Goal: Task Accomplishment & Management: Use online tool/utility

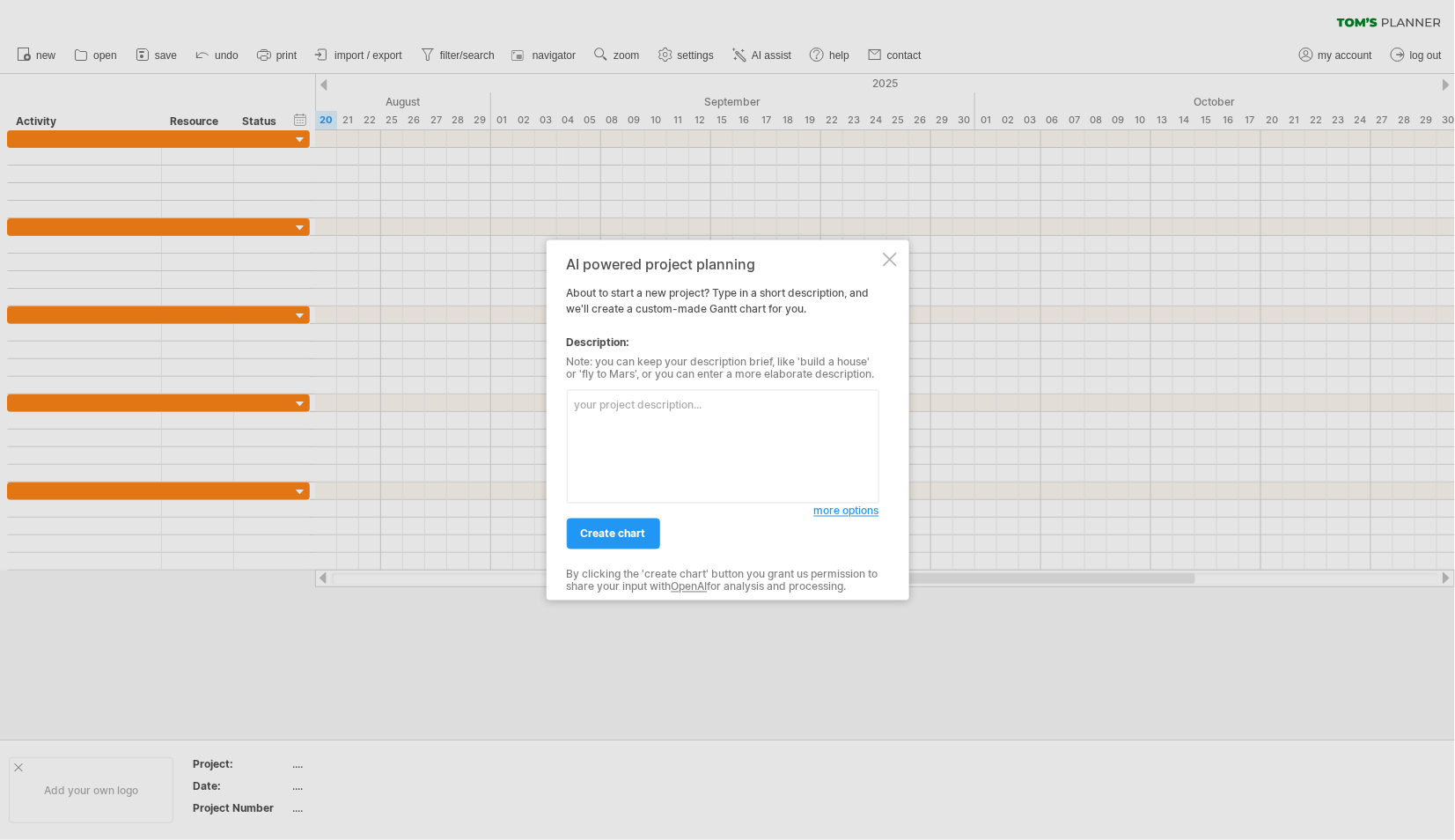
click at [633, 431] on textarea at bounding box center [723, 446] width 313 height 113
type textarea "based on the following plan, provide me a planner: PhD Dissertation Timeline: P…"
click at [602, 533] on span "create chart" at bounding box center [614, 534] width 65 height 13
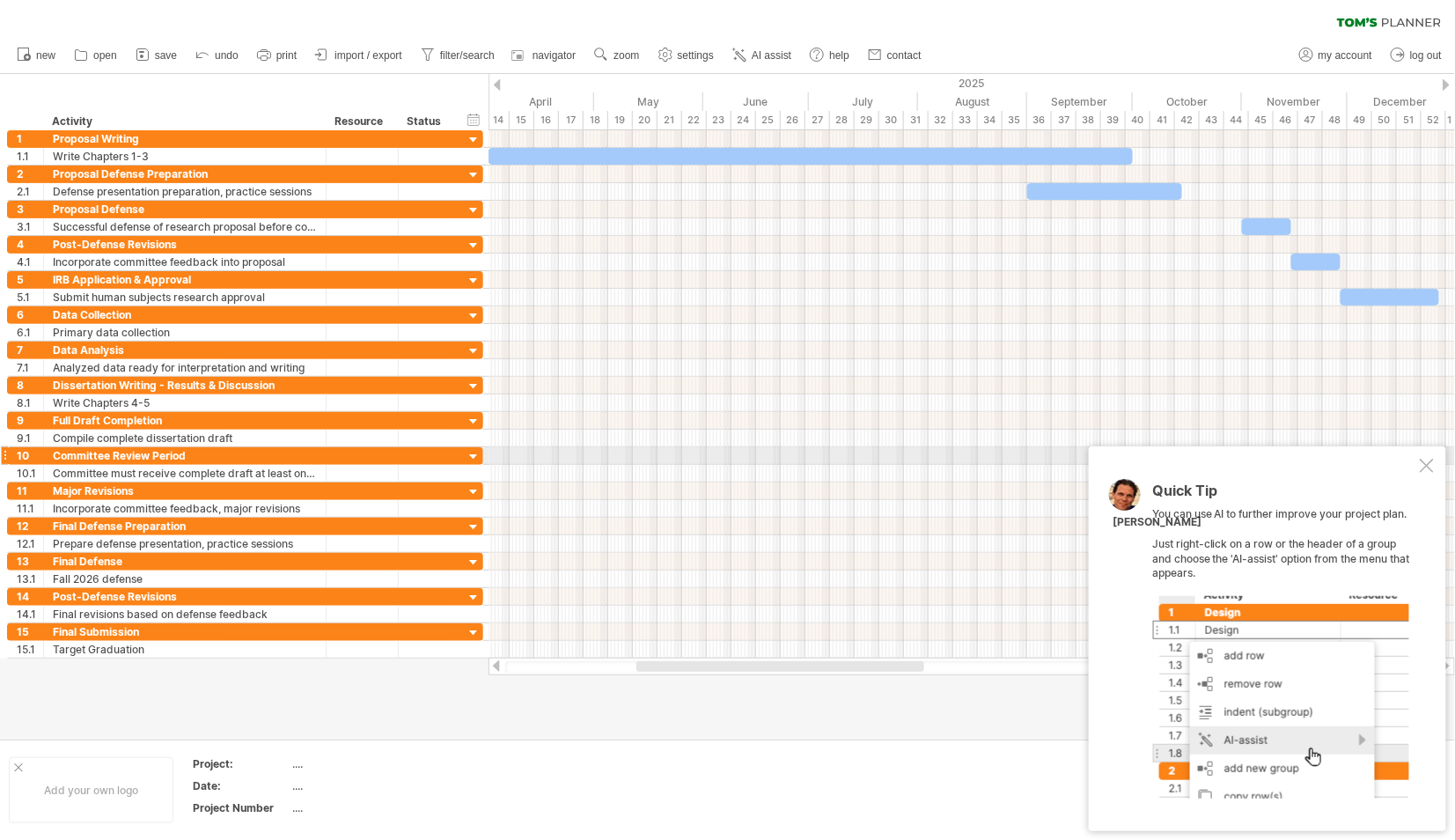
click at [1427, 463] on div at bounding box center [1427, 465] width 14 height 14
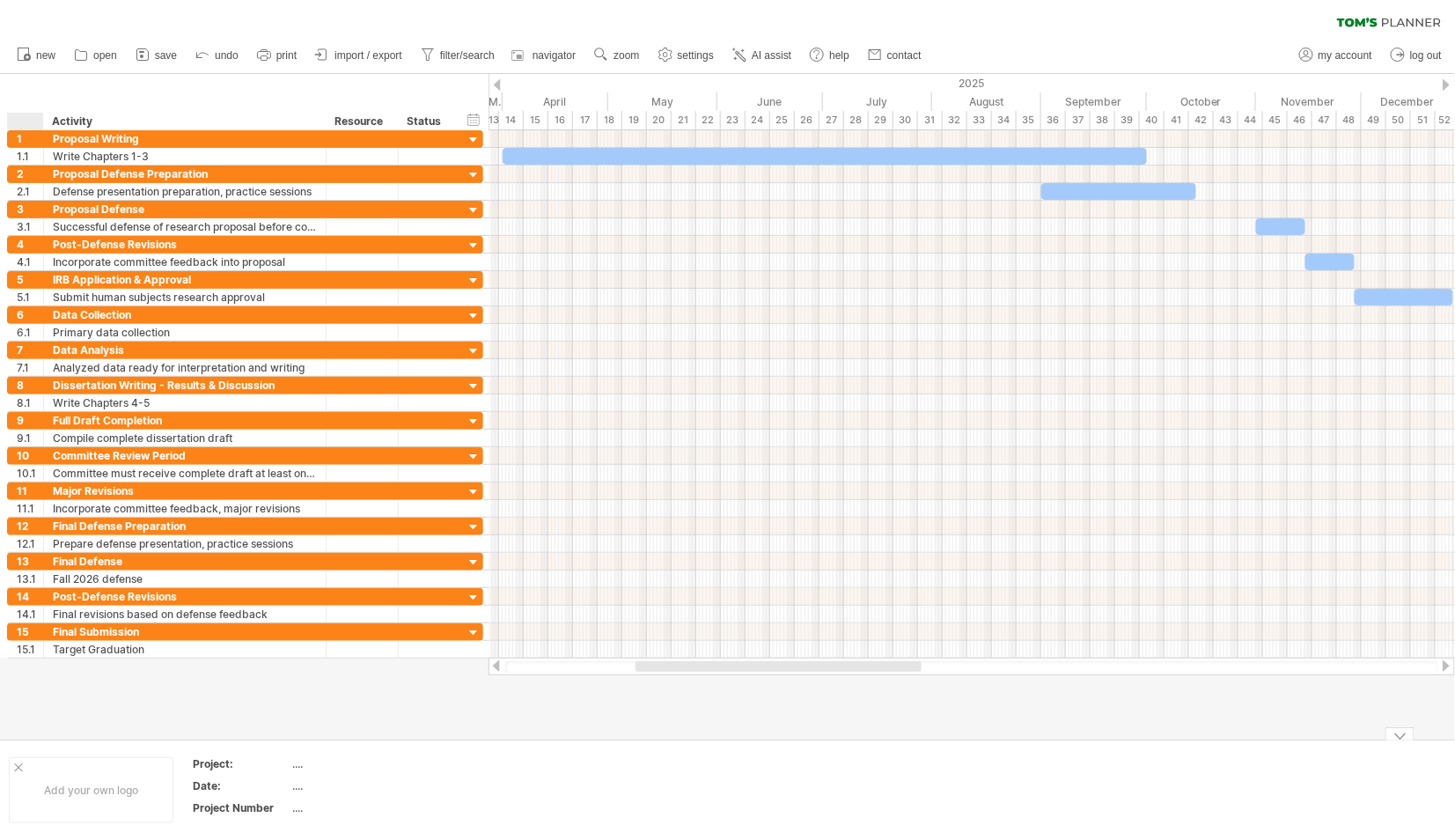
click at [22, 770] on div at bounding box center [18, 767] width 8 height 8
click at [115, 762] on div "...." at bounding box center [185, 763] width 148 height 15
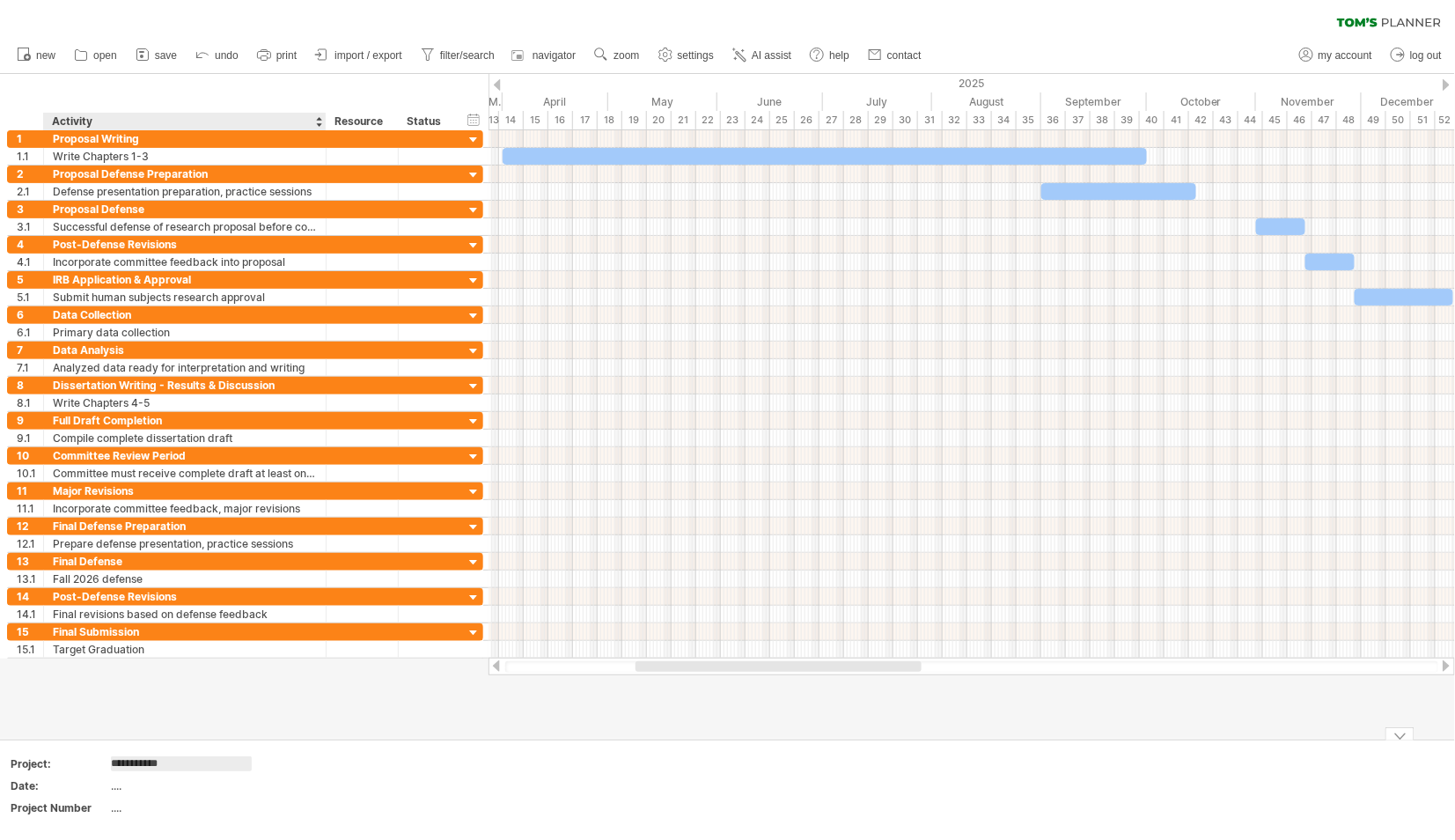
type input "**********"
click at [122, 787] on div "...." at bounding box center [185, 786] width 148 height 15
type input "**********"
click at [130, 813] on div "...." at bounding box center [185, 807] width 148 height 15
type input "***"
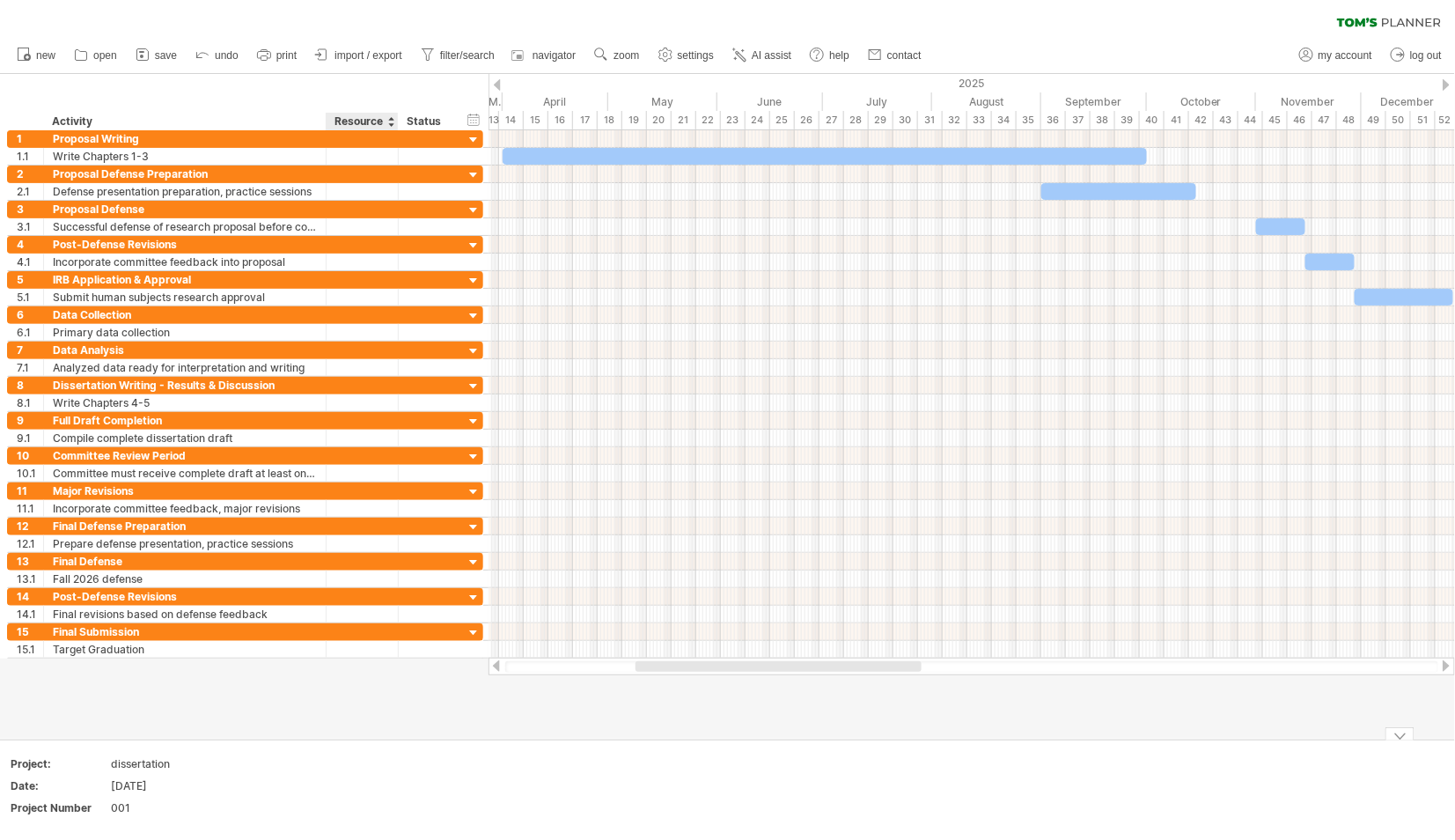
click at [368, 819] on td at bounding box center [341, 789] width 139 height 67
click at [166, 52] on span "save" at bounding box center [167, 55] width 22 height 12
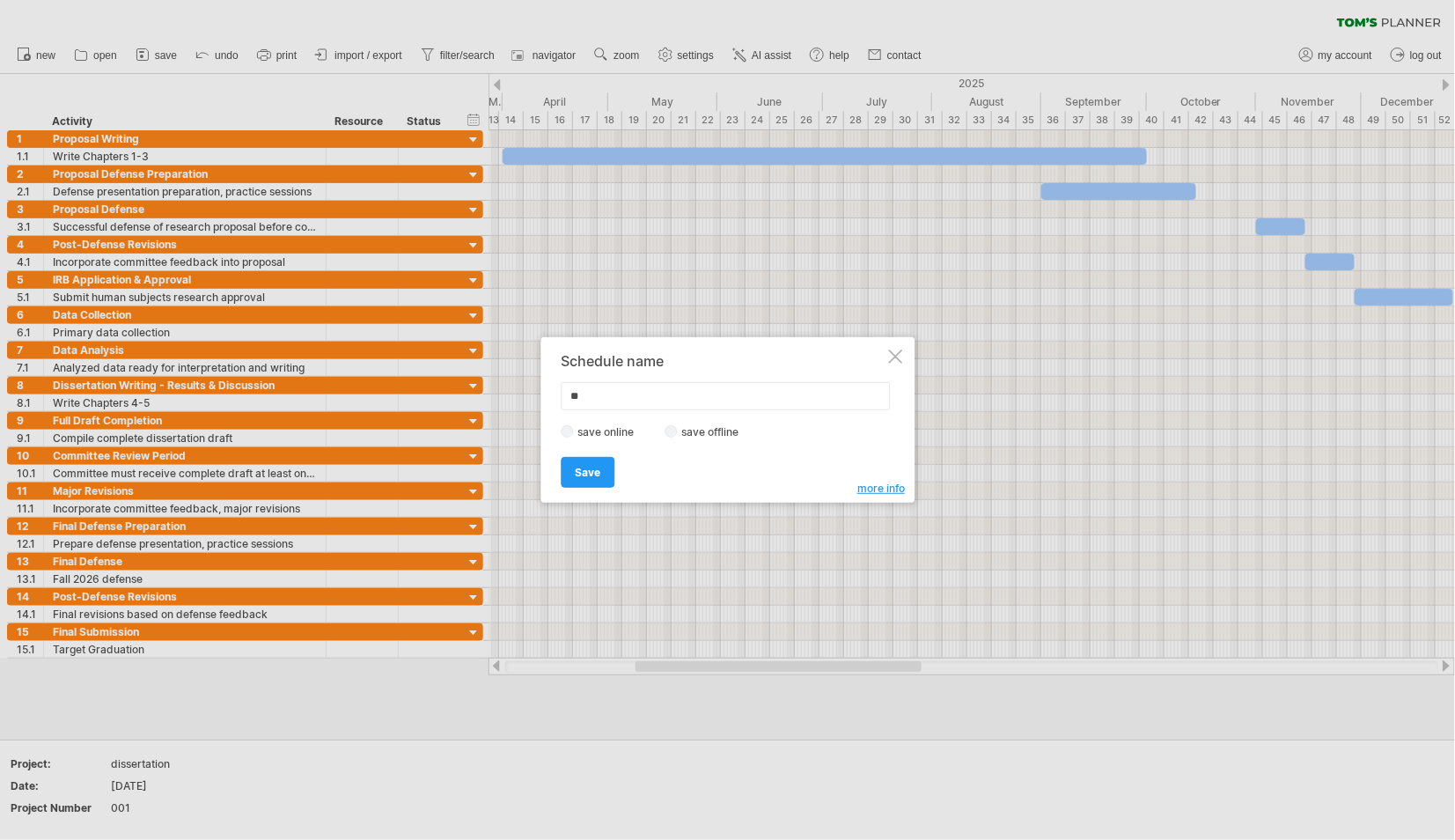
type input "*"
type input "**********"
click at [594, 473] on span "Save" at bounding box center [587, 472] width 25 height 13
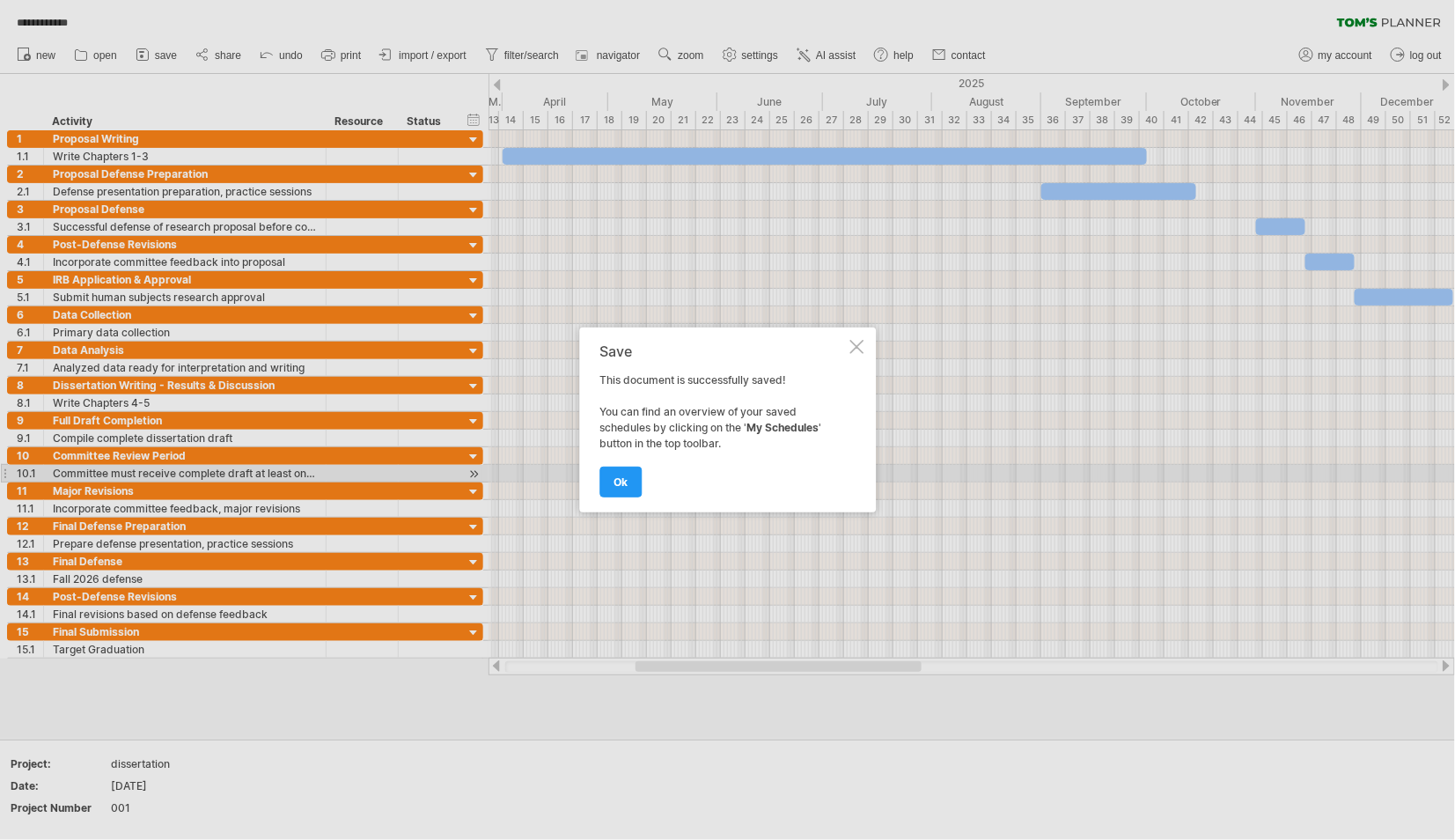
click at [622, 484] on span "ok" at bounding box center [620, 482] width 14 height 13
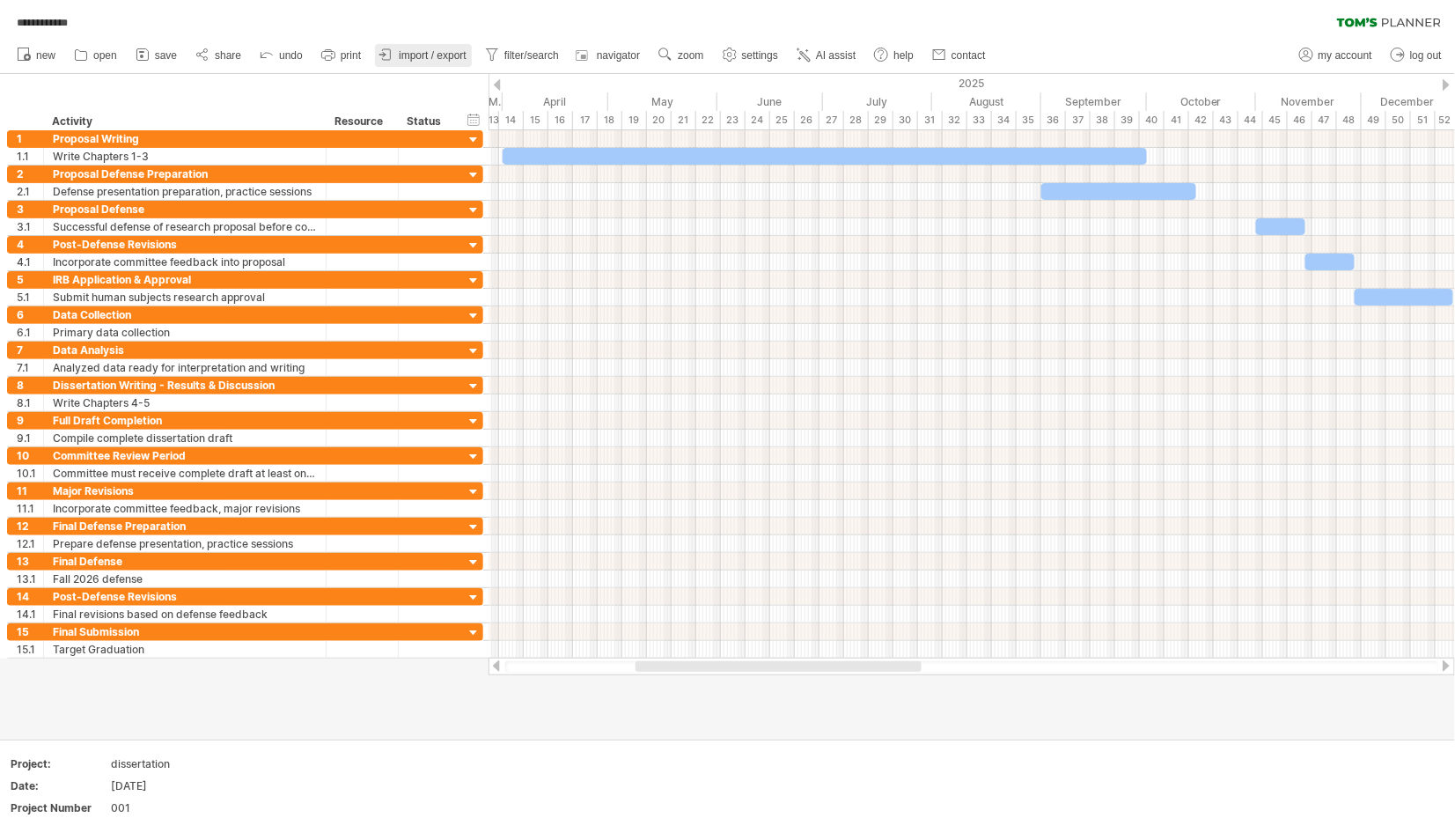
click at [404, 56] on span "import / export" at bounding box center [432, 55] width 67 height 12
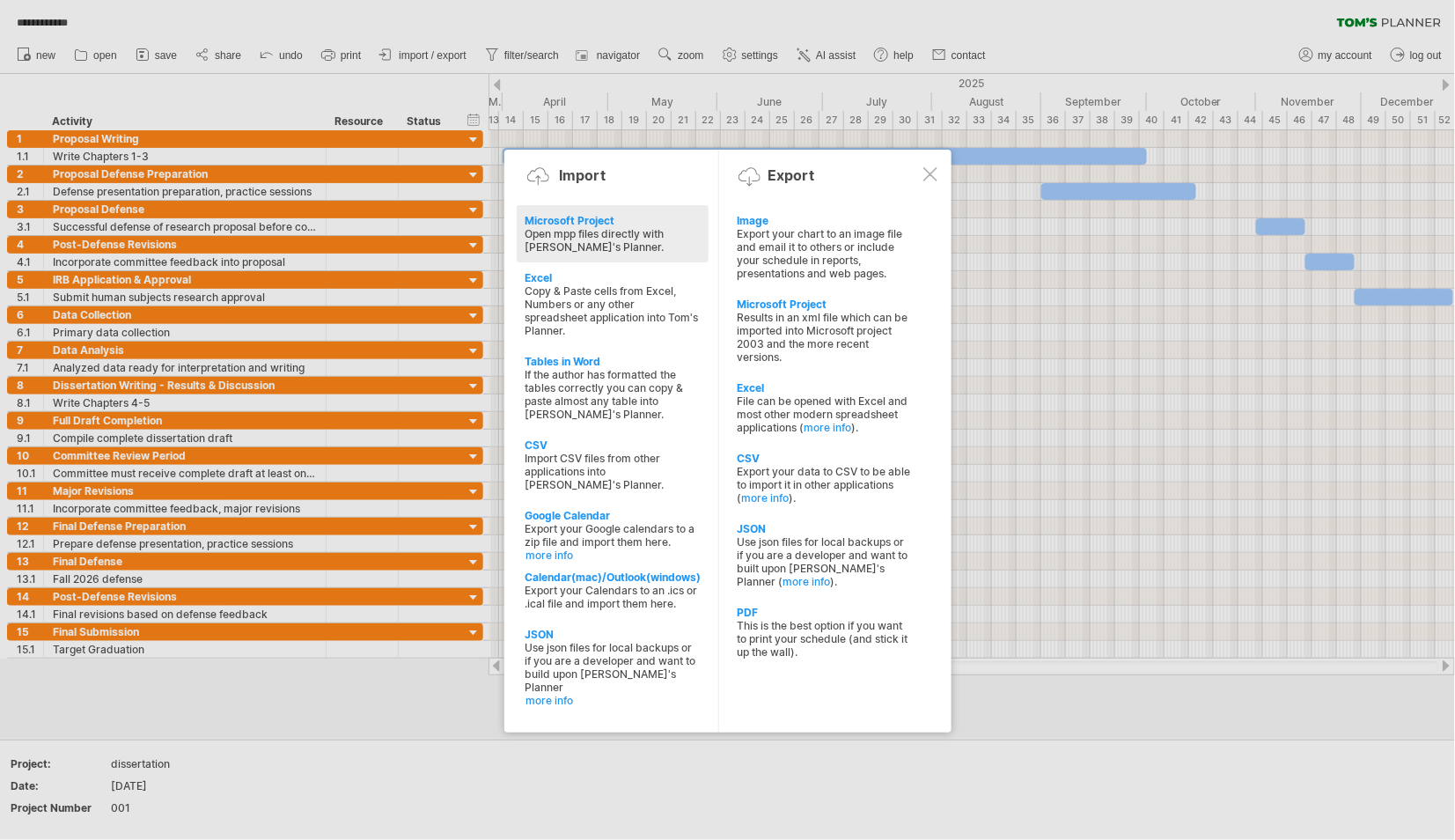
click at [793, 299] on div "Microsoft Project" at bounding box center [824, 304] width 174 height 13
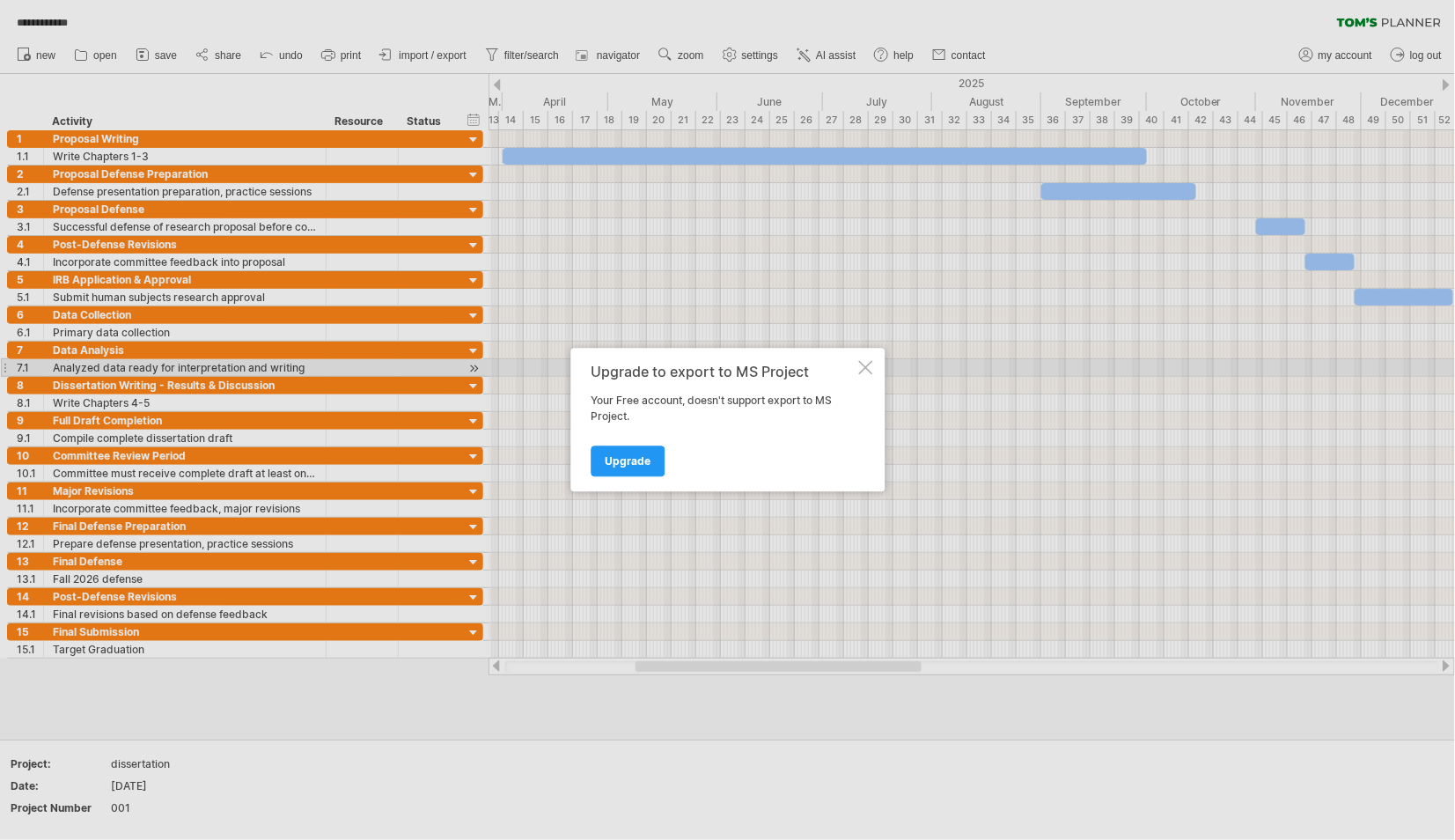
drag, startPoint x: 866, startPoint y: 363, endPoint x: 808, endPoint y: 330, distance: 66.7
click at [866, 363] on div at bounding box center [865, 368] width 14 height 14
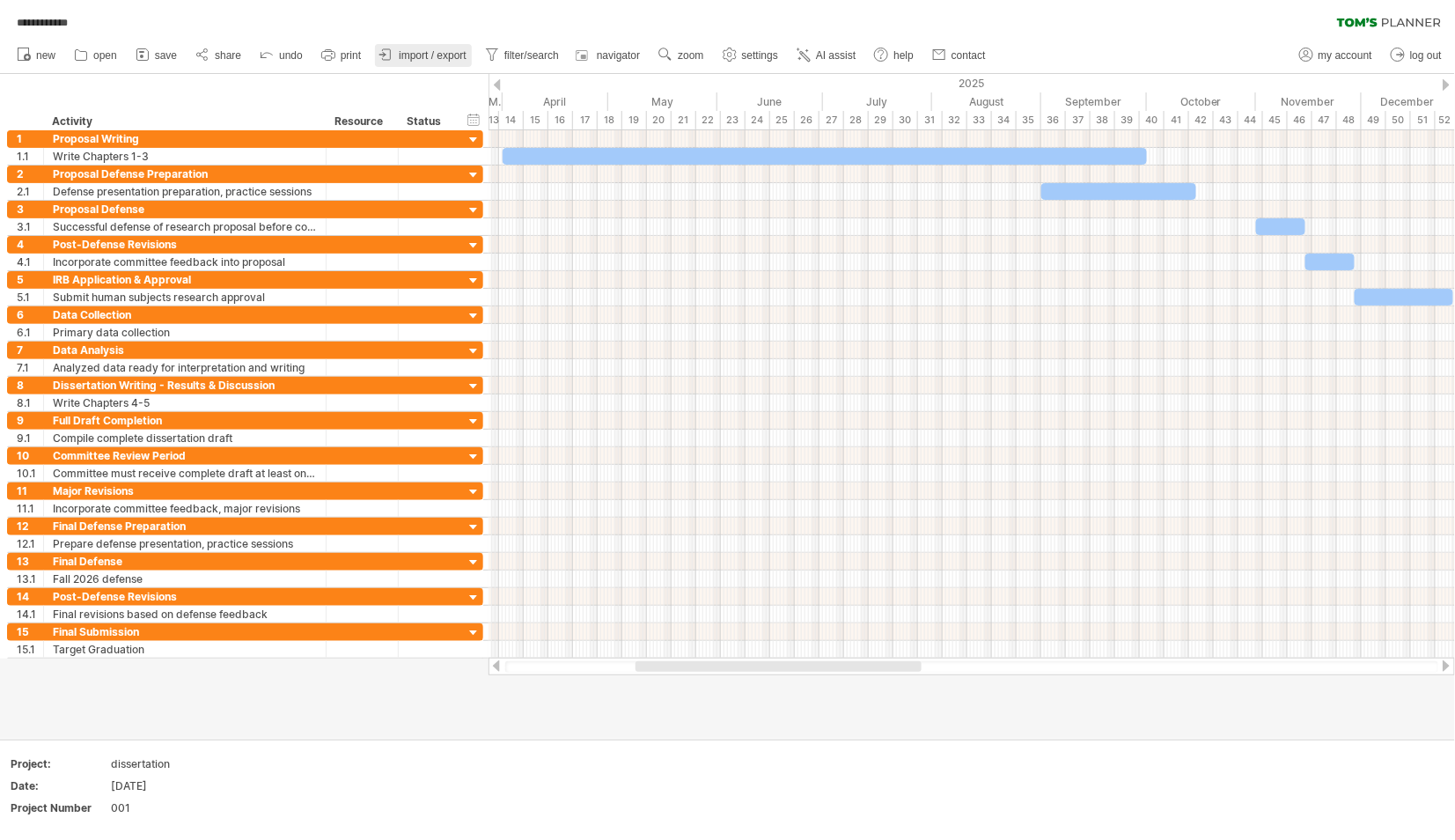
click at [445, 51] on span "import / export" at bounding box center [432, 55] width 67 height 12
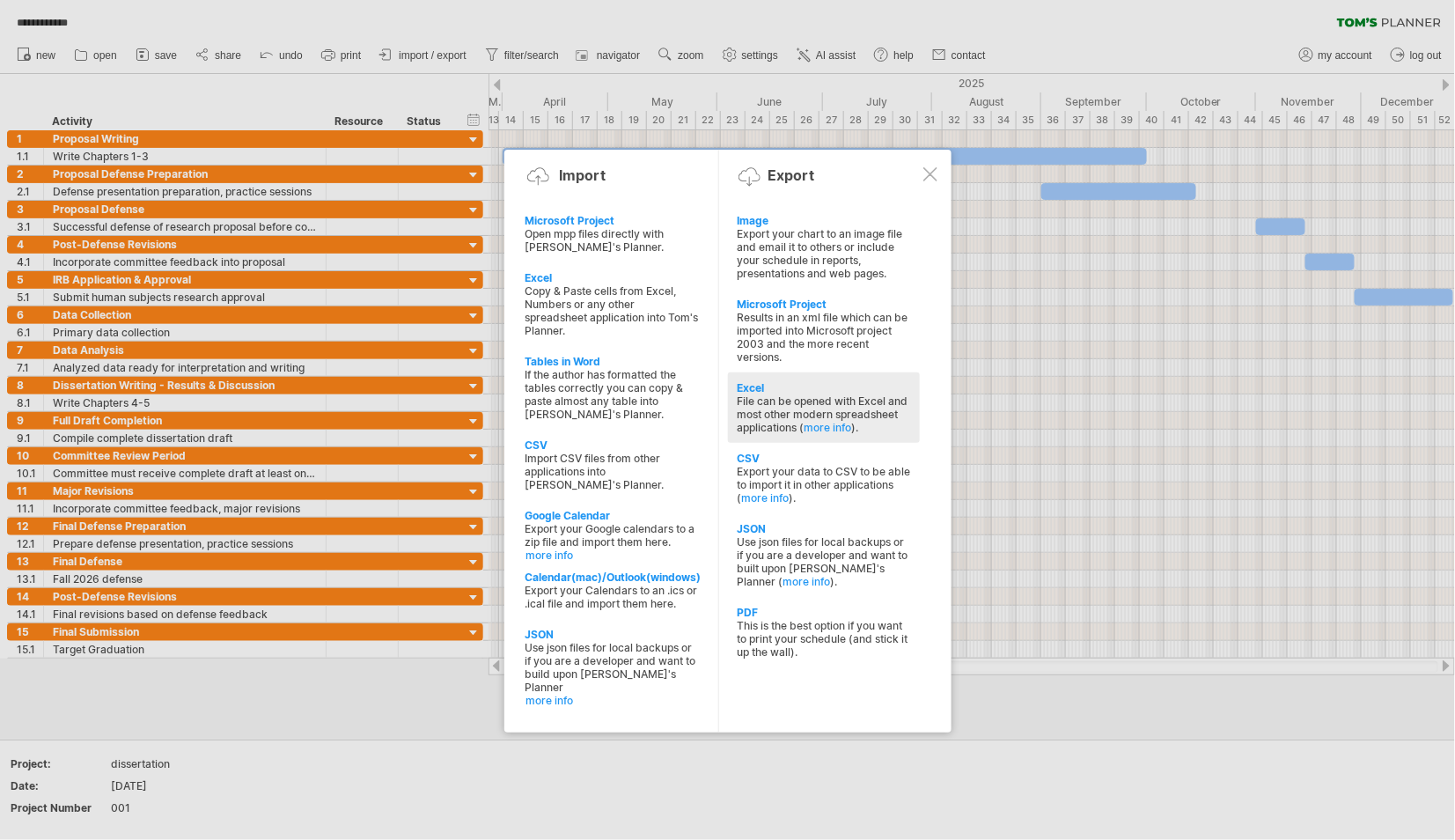
click at [755, 381] on div "Excel" at bounding box center [824, 387] width 174 height 13
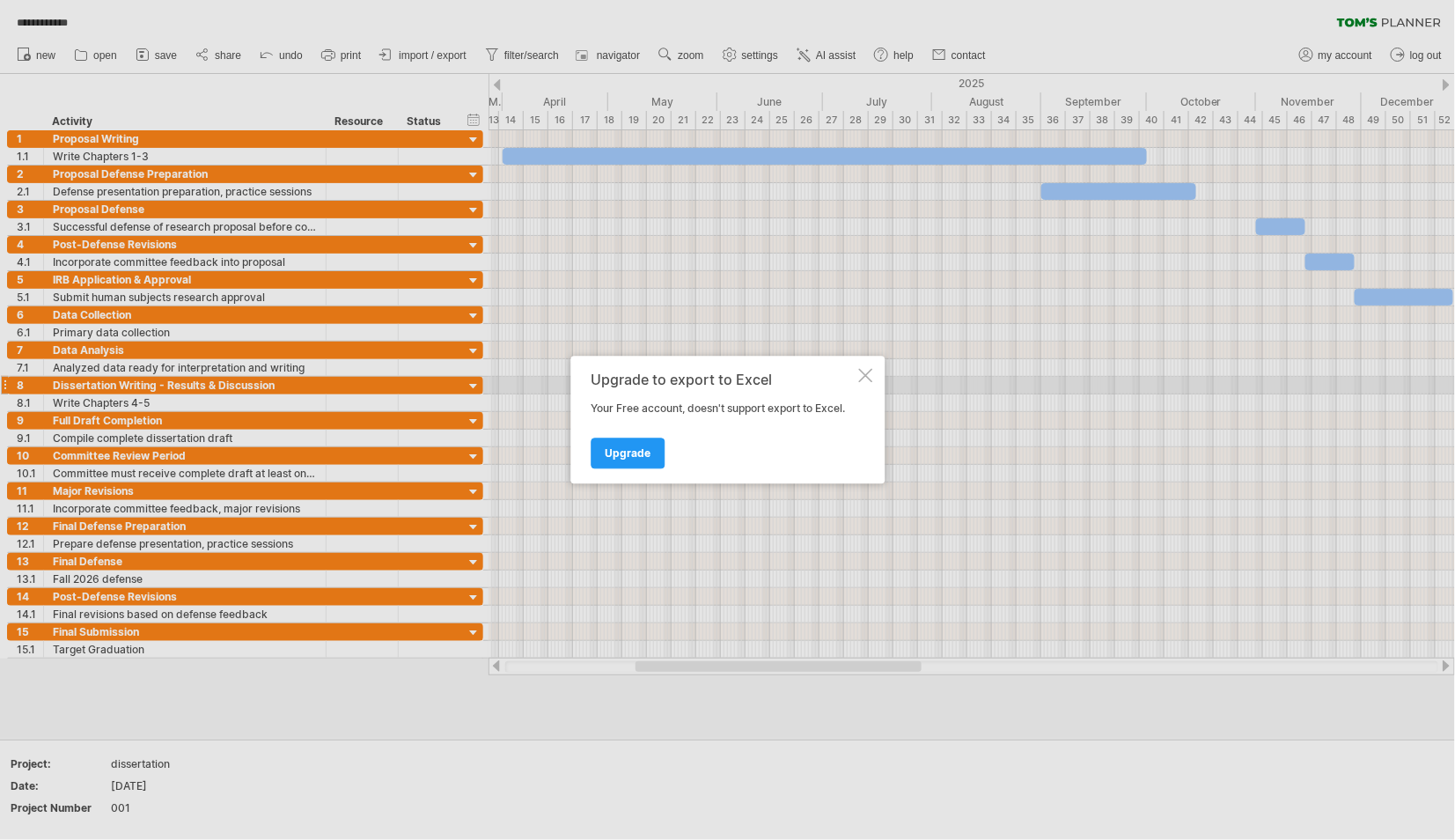
click at [868, 377] on div at bounding box center [865, 375] width 14 height 14
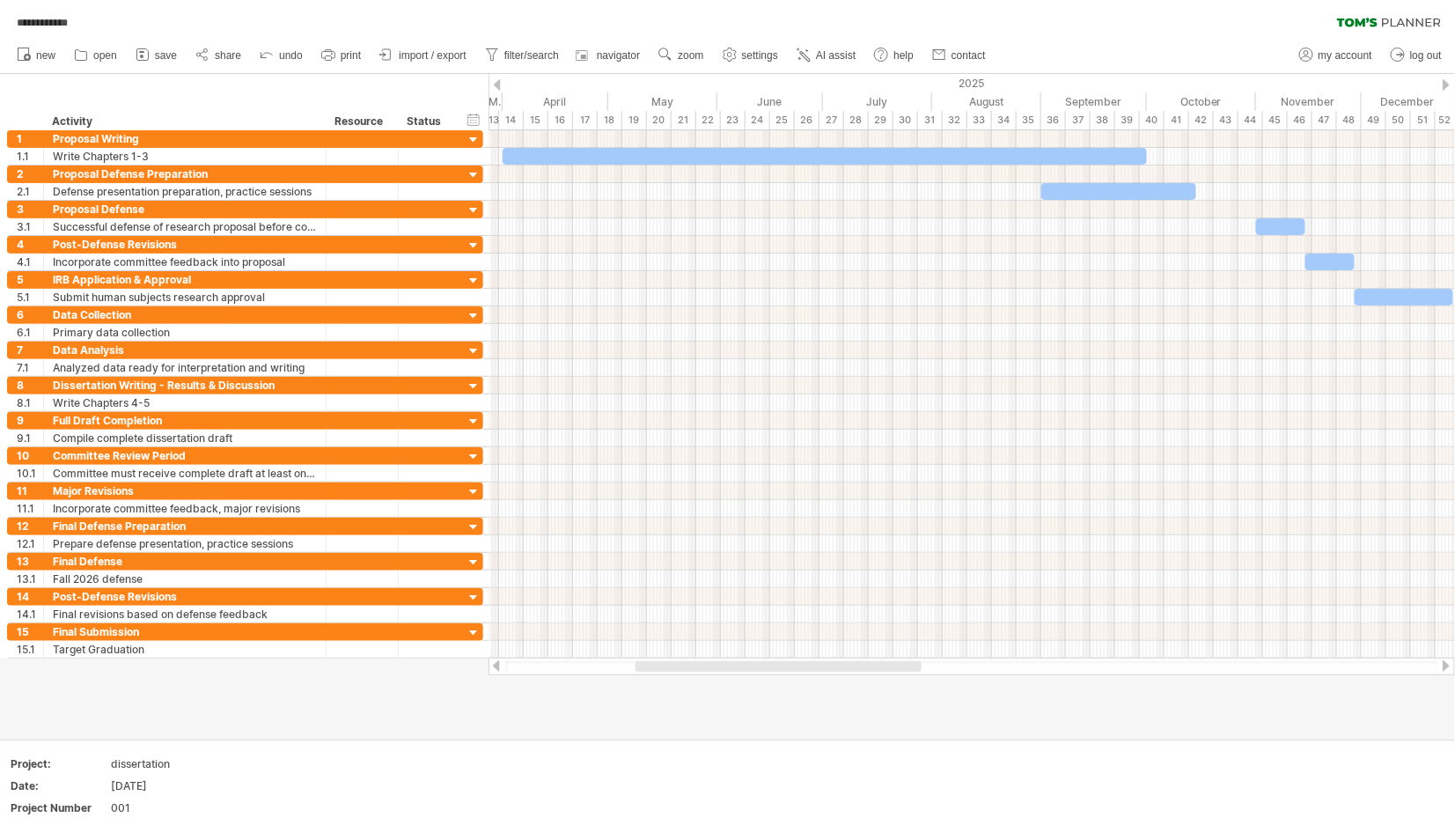
click at [460, 55] on span "import / export" at bounding box center [432, 55] width 67 height 12
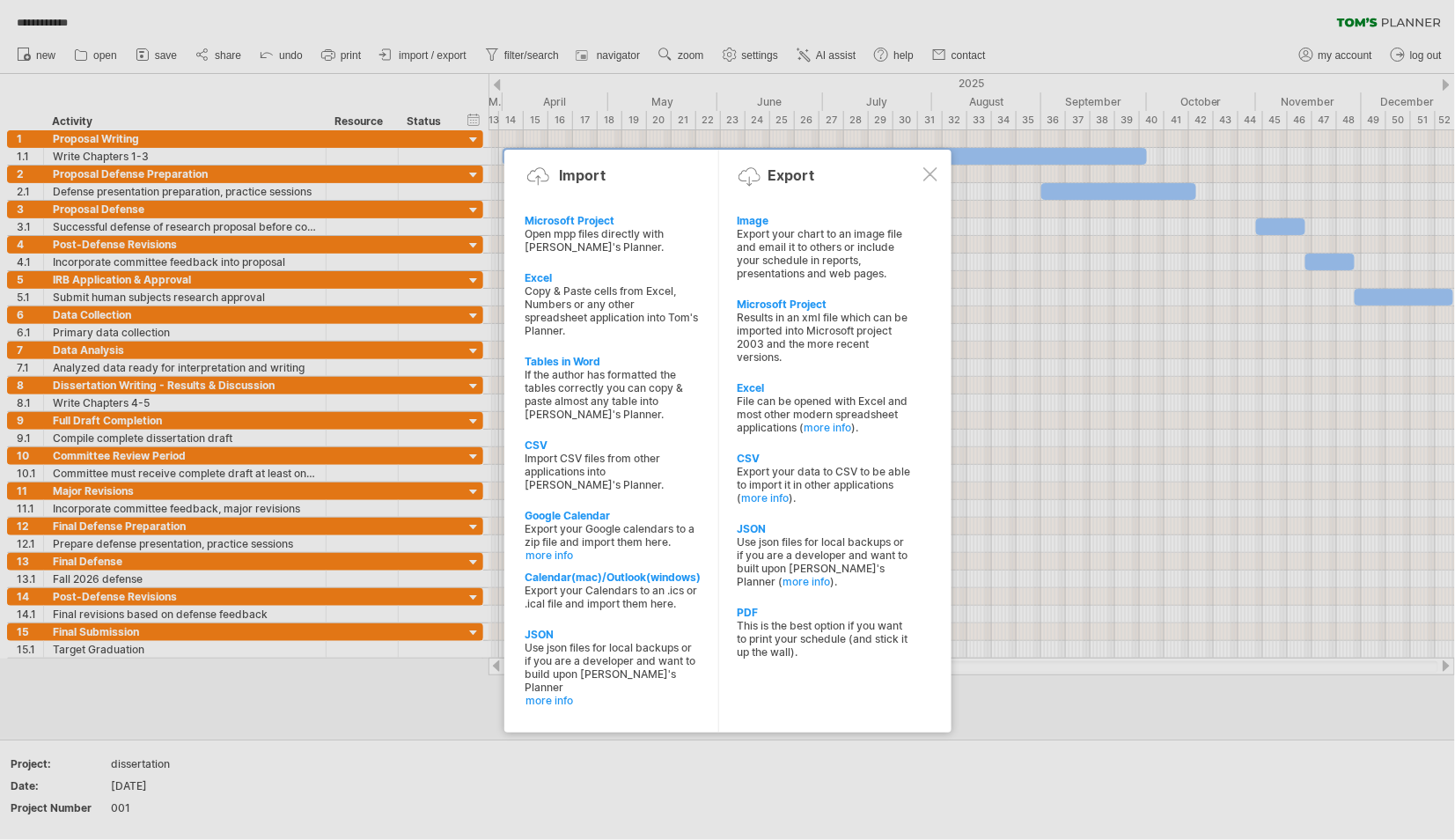
click at [750, 605] on div "PDF" at bounding box center [824, 612] width 174 height 13
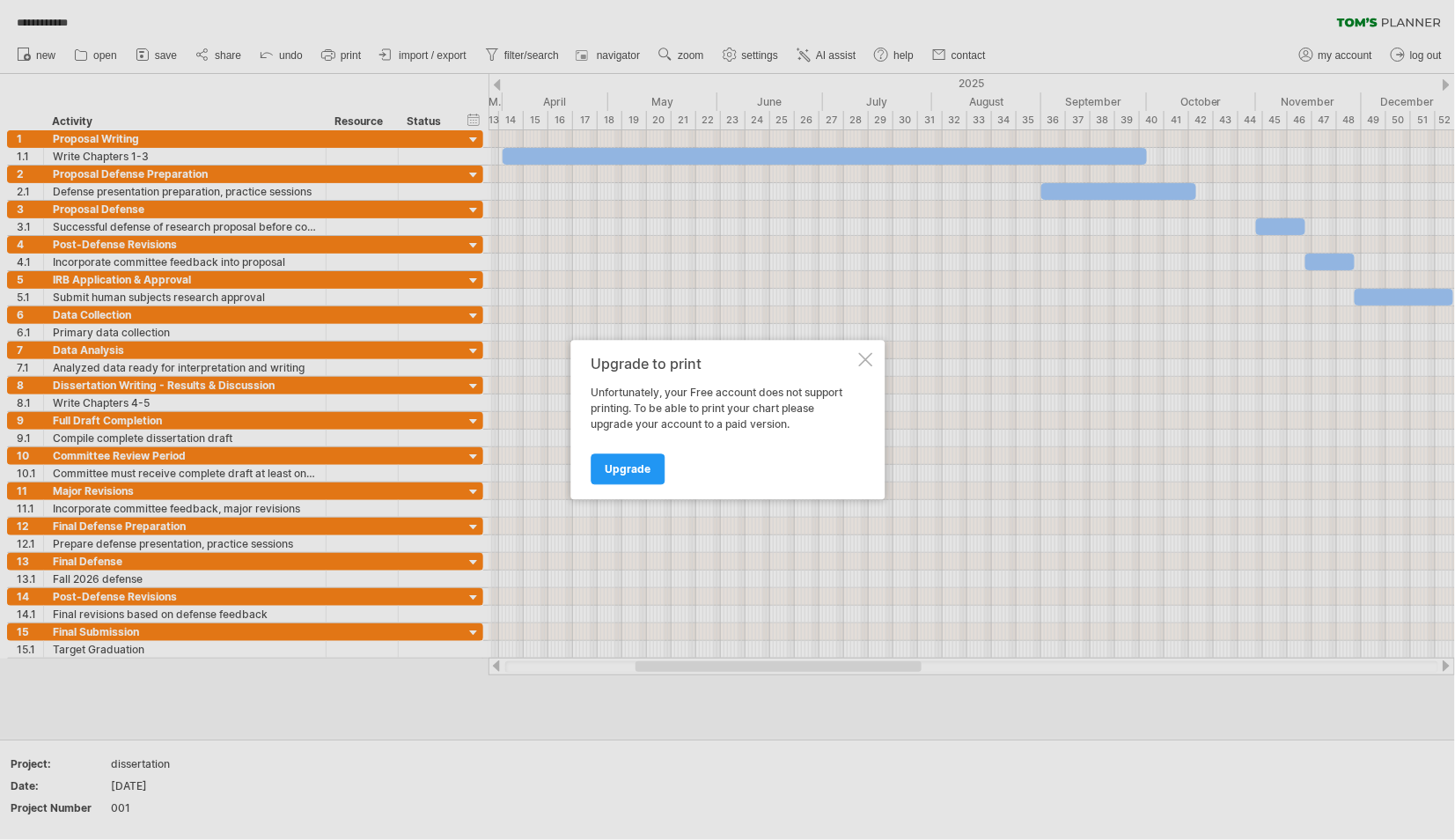
click at [871, 362] on div at bounding box center [865, 359] width 14 height 14
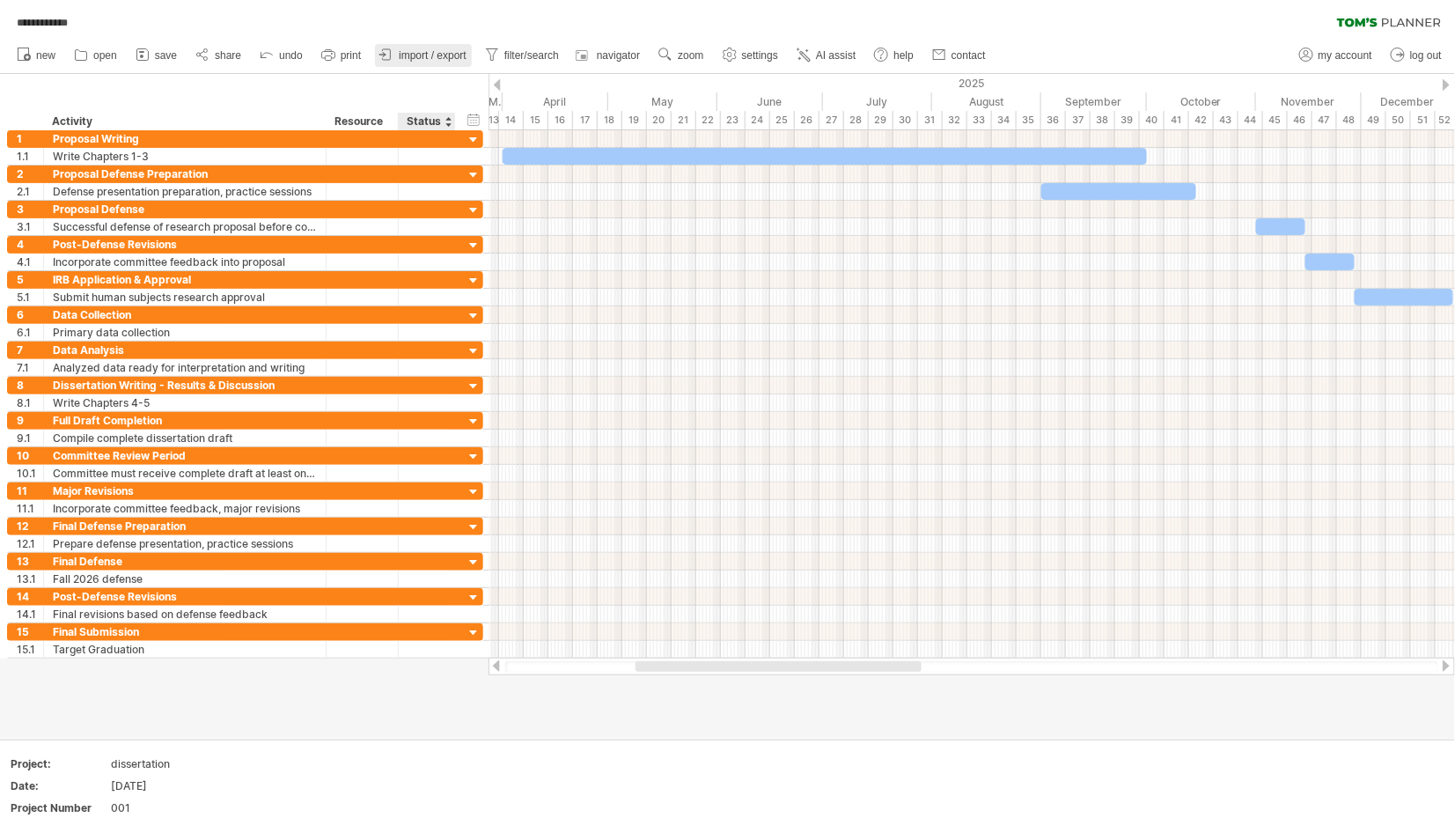
click at [454, 62] on link "import / export" at bounding box center [423, 55] width 96 height 22
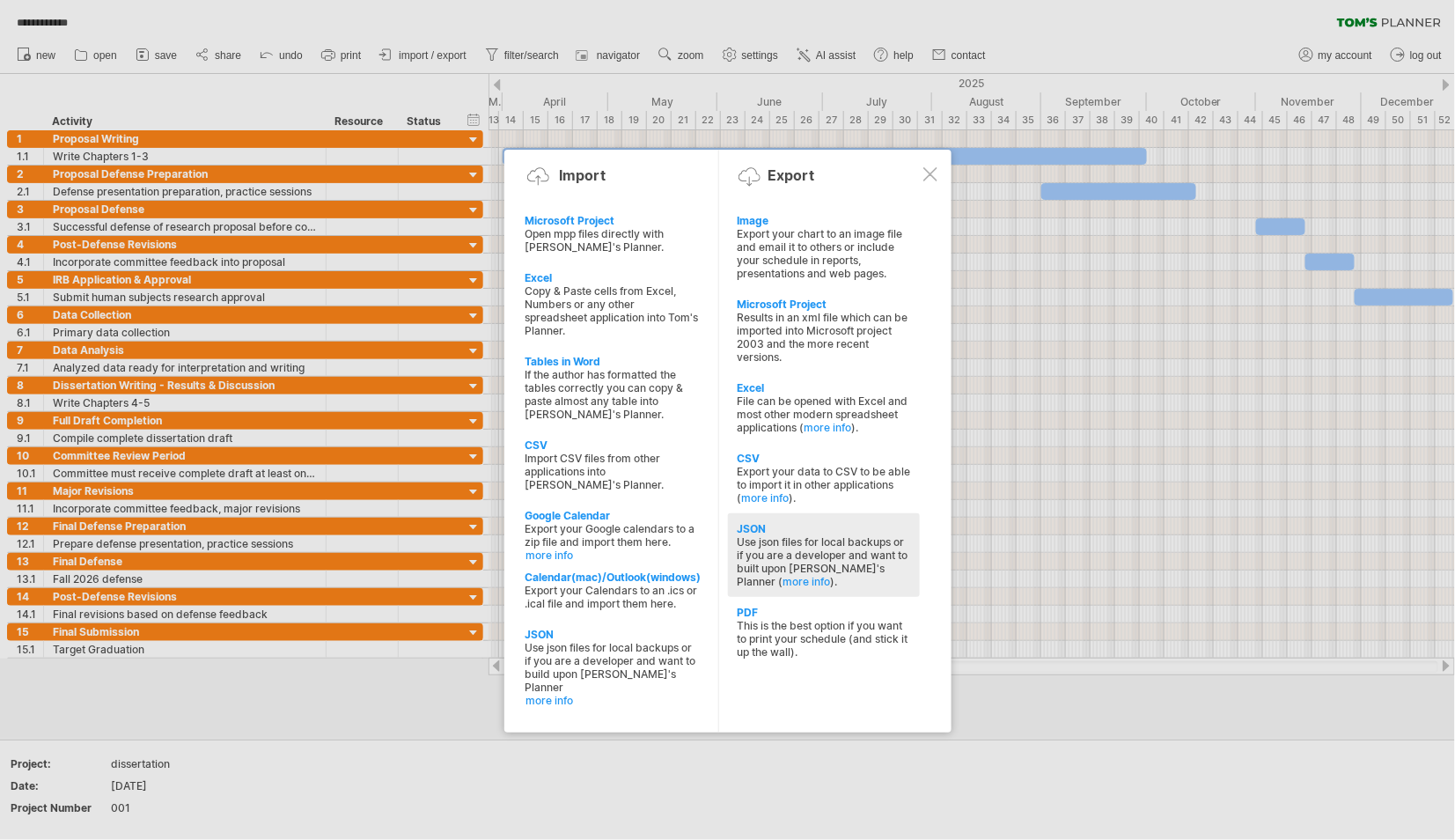
click at [827, 537] on div "Use json files for local backups or if you are a developer and want to built up…" at bounding box center [824, 561] width 174 height 52
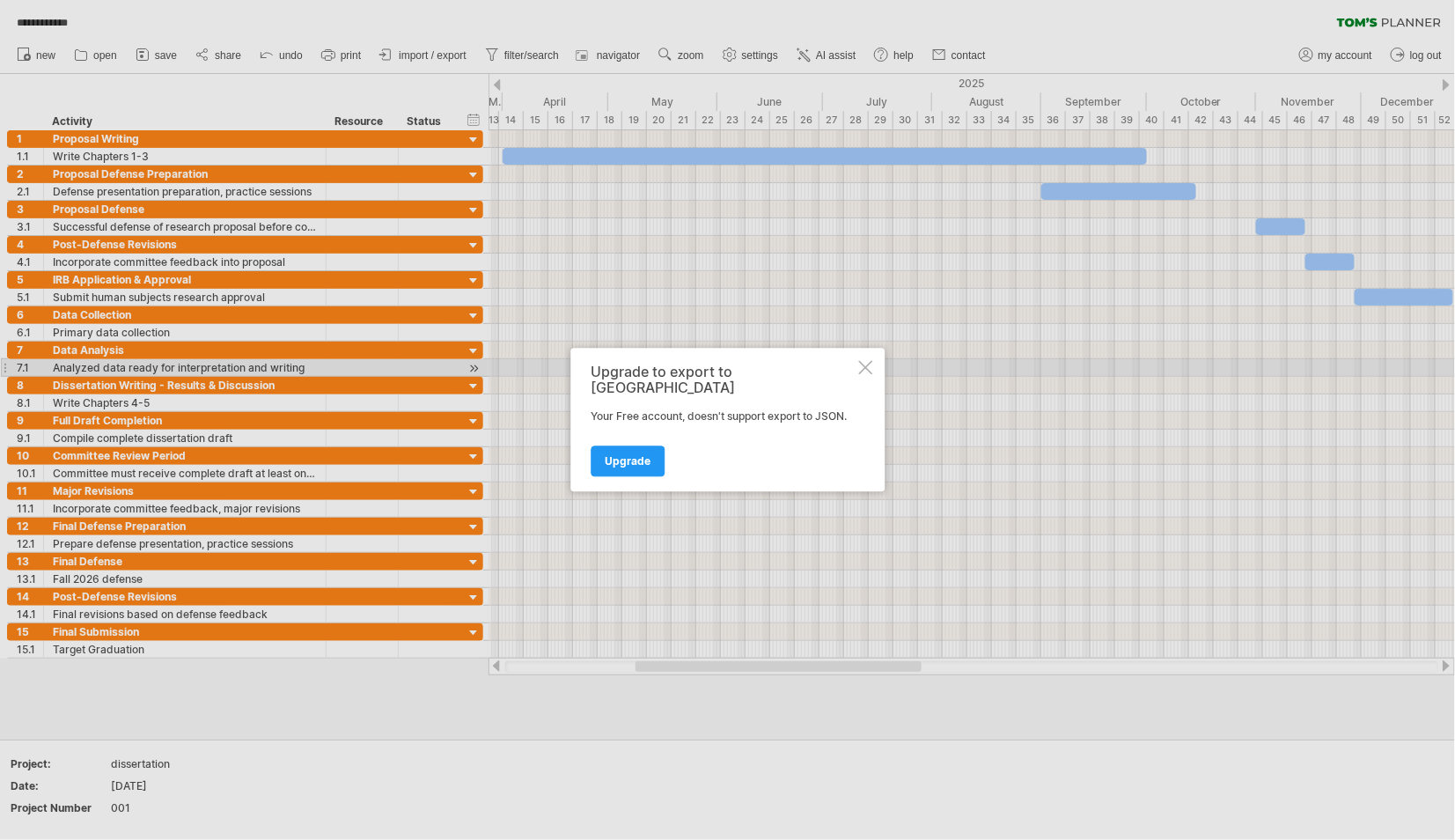
click at [866, 373] on div at bounding box center [865, 368] width 14 height 14
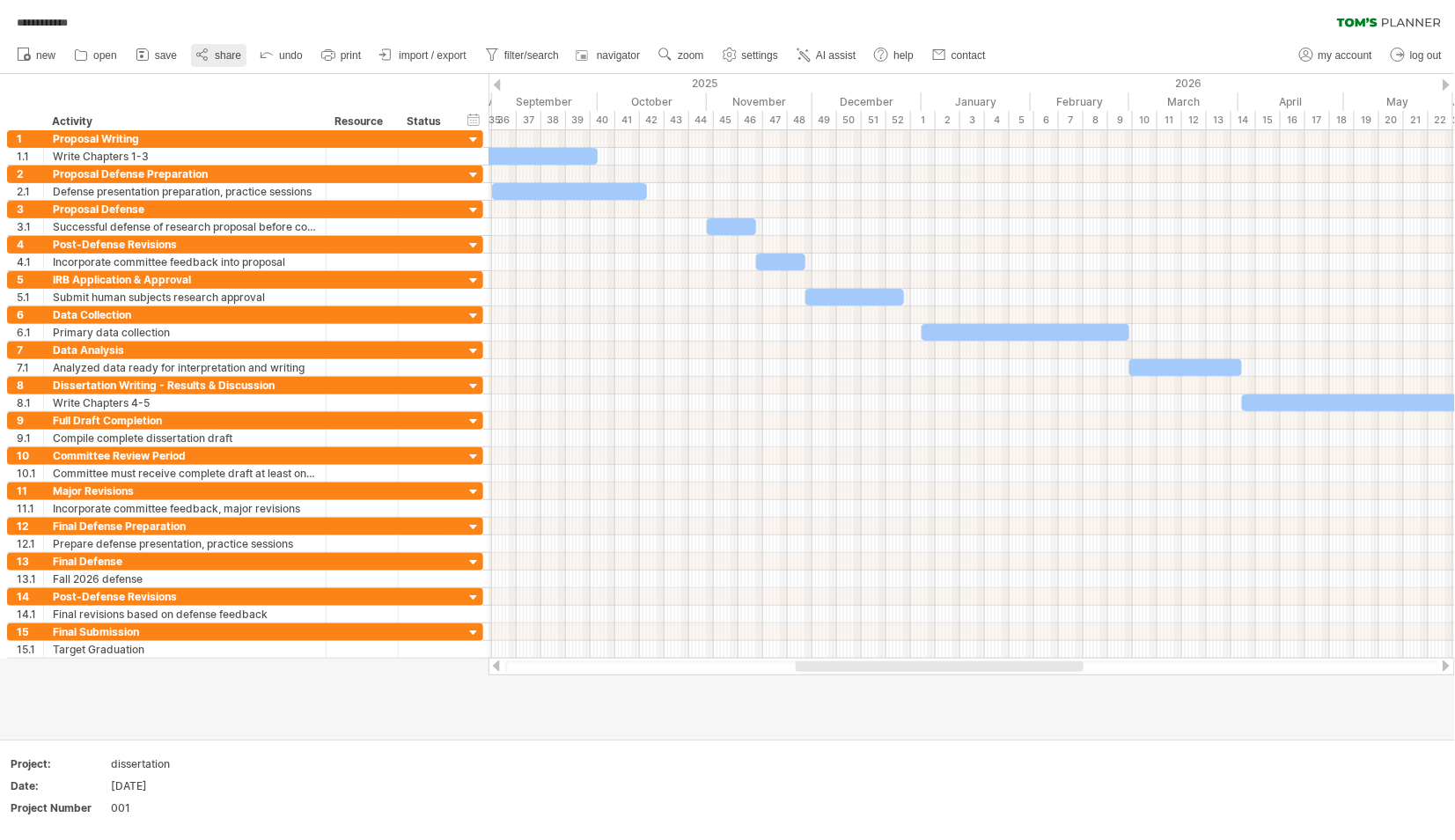
click at [226, 51] on span "share" at bounding box center [228, 55] width 26 height 12
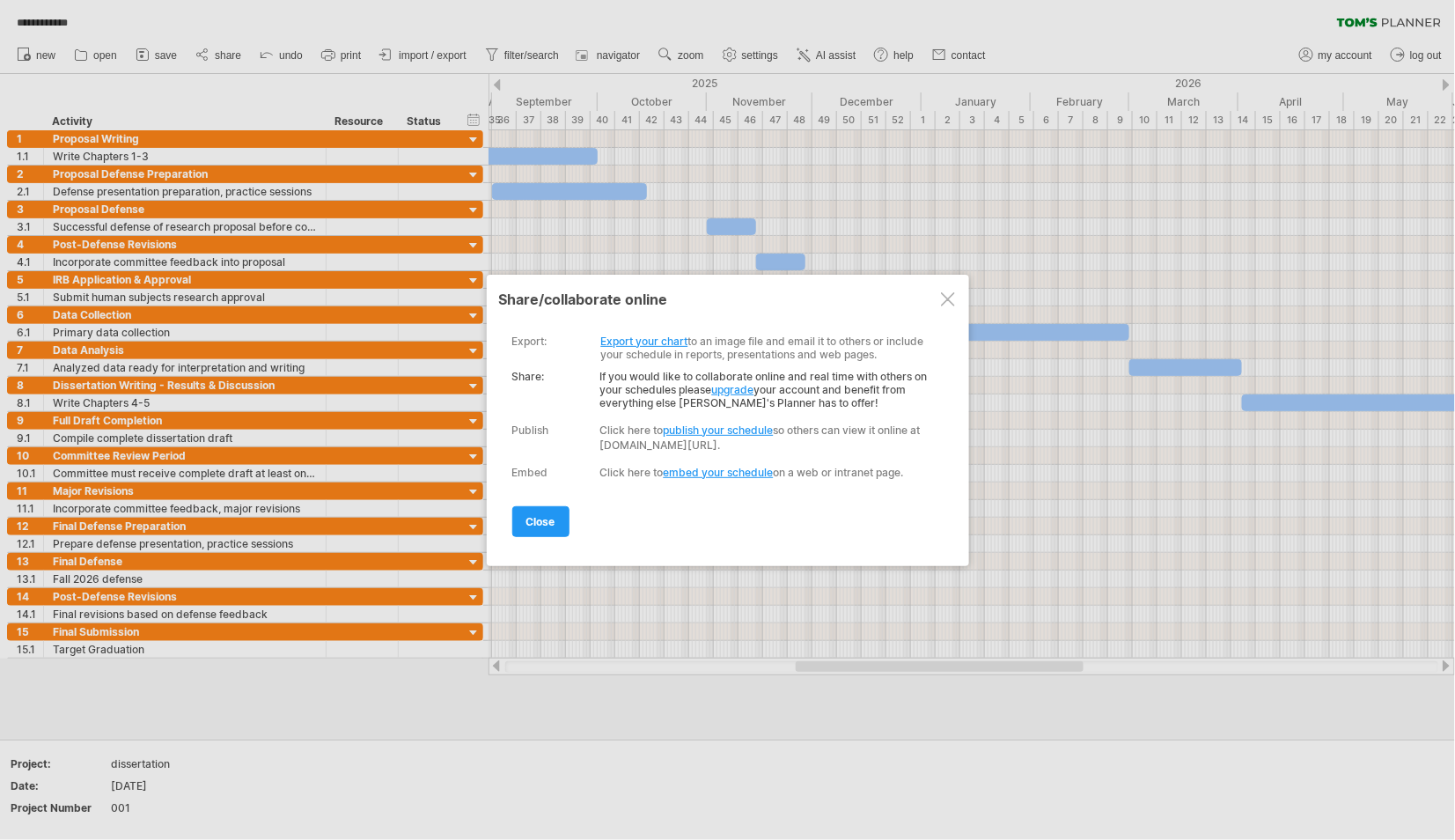
click at [636, 337] on link "Export your chart" at bounding box center [645, 341] width 87 height 13
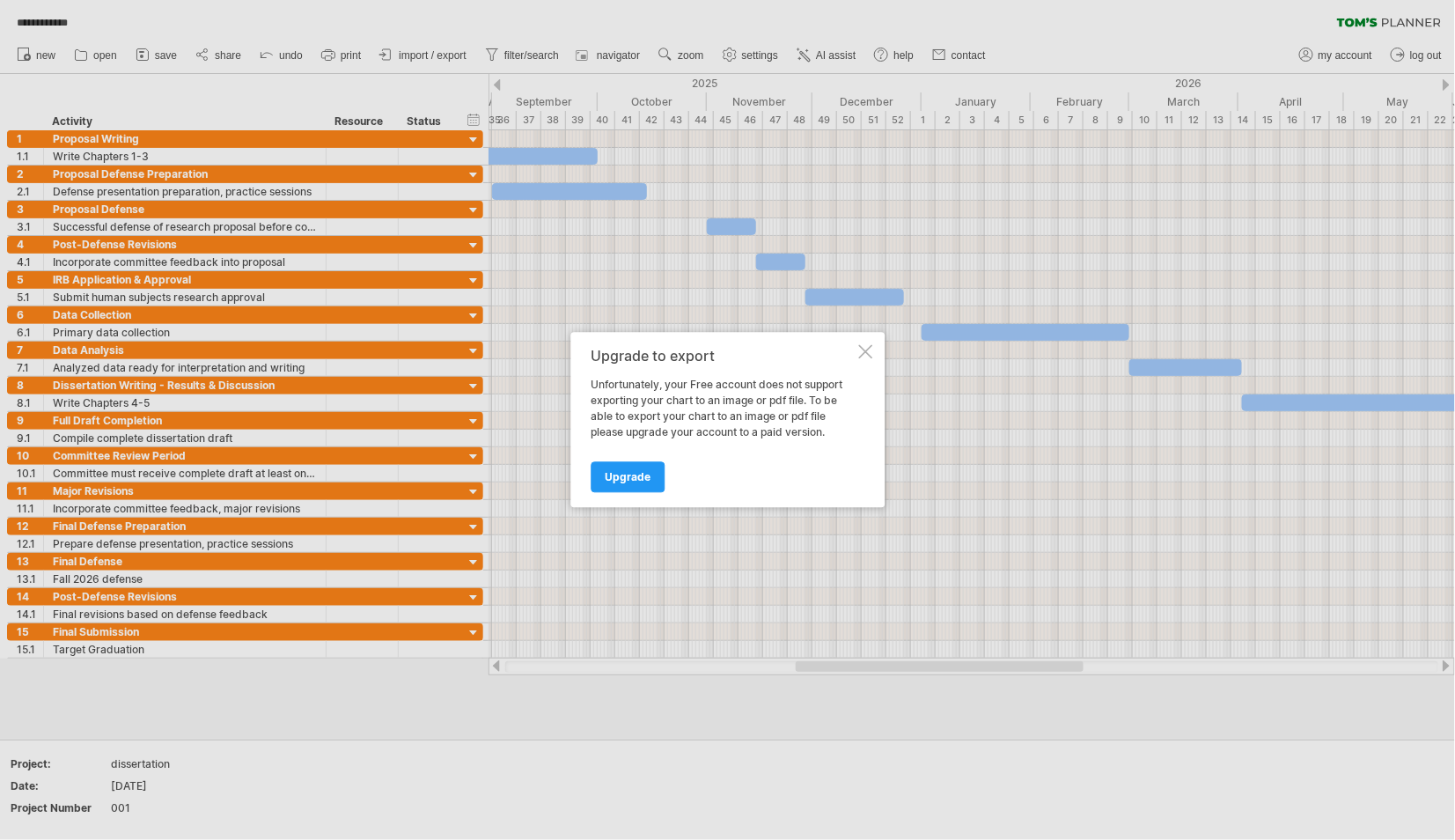
click at [864, 349] on div at bounding box center [865, 352] width 14 height 14
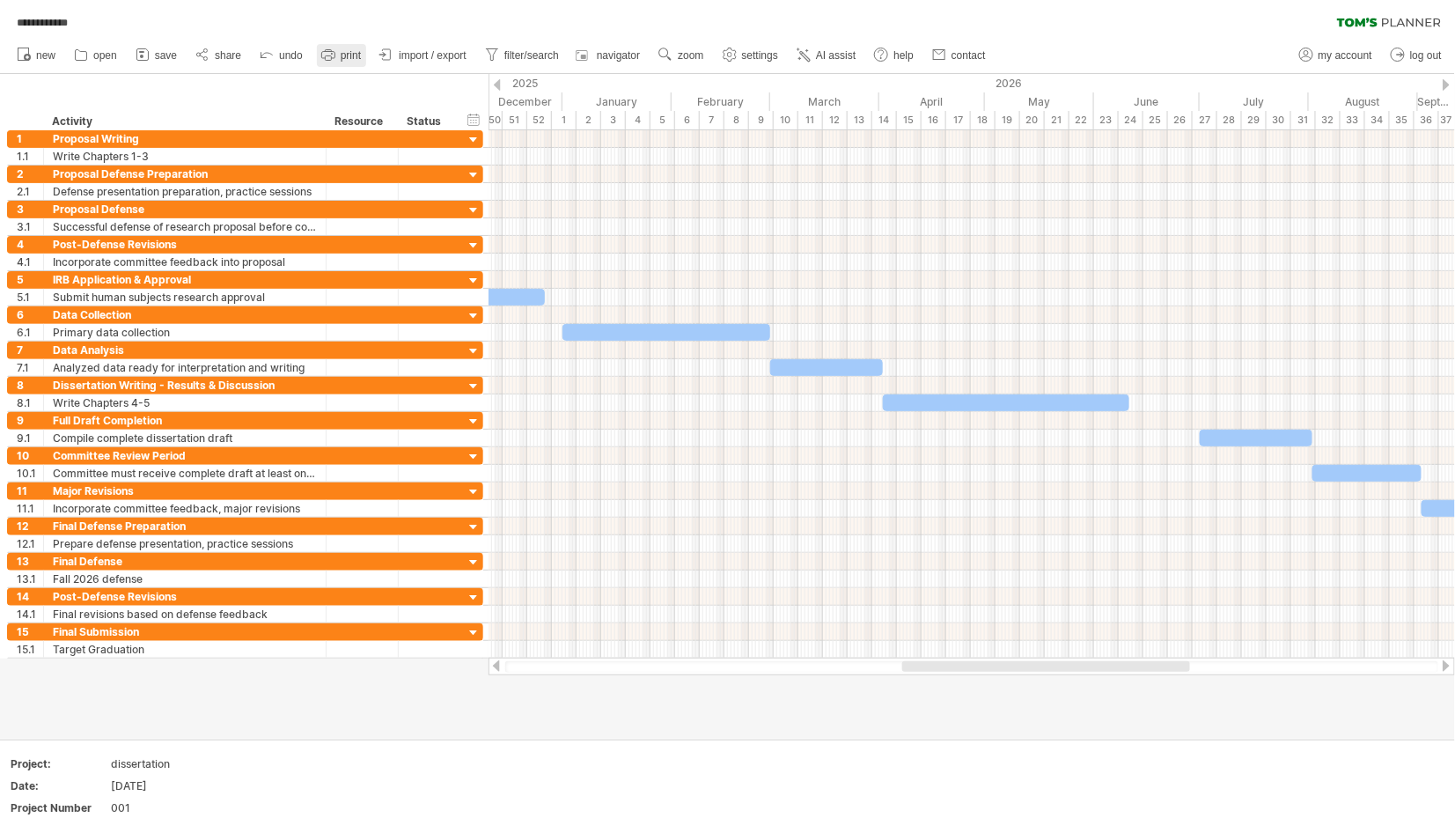
click at [348, 51] on span "print" at bounding box center [351, 55] width 21 height 12
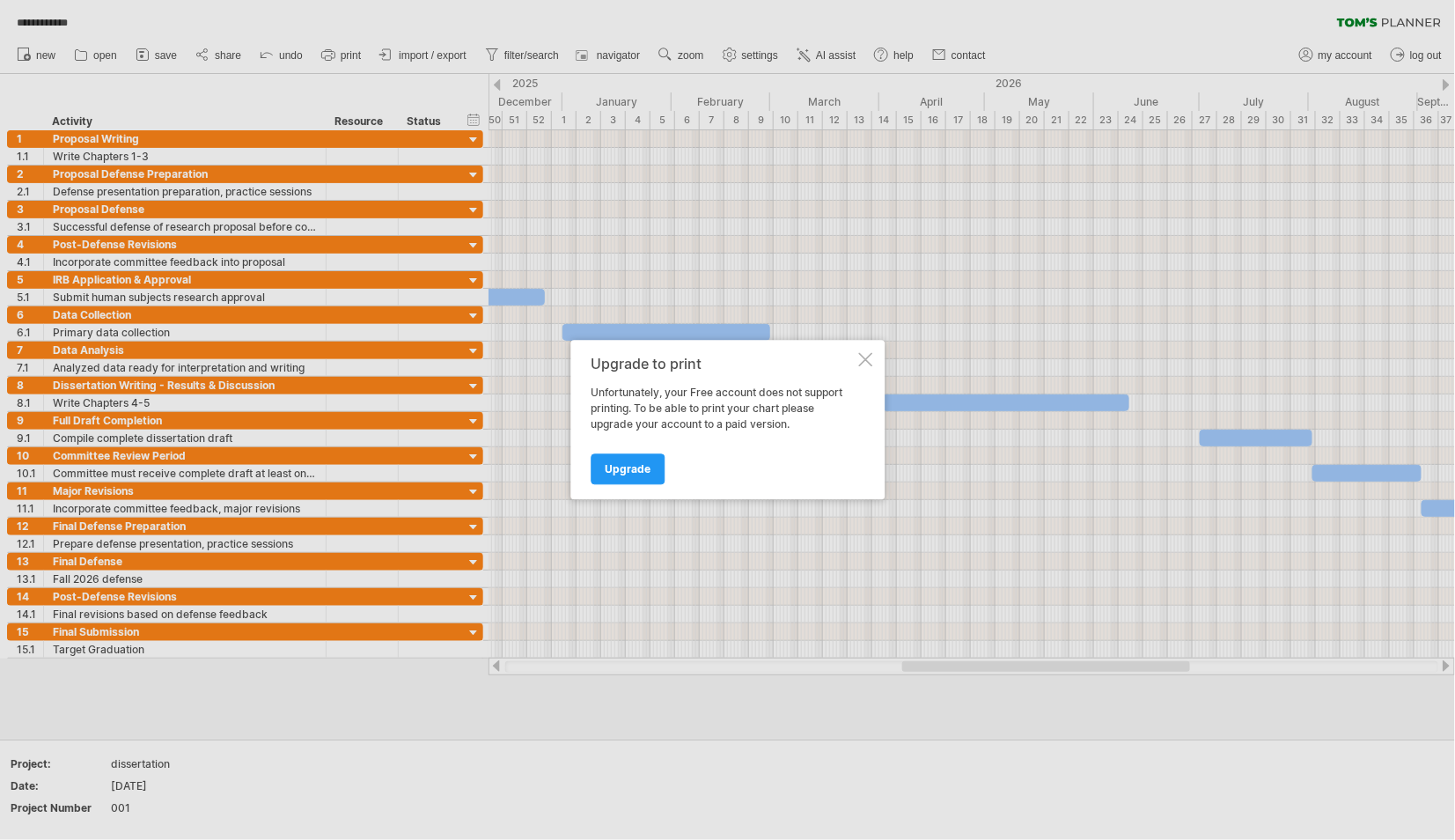
click at [868, 363] on div at bounding box center [865, 359] width 14 height 14
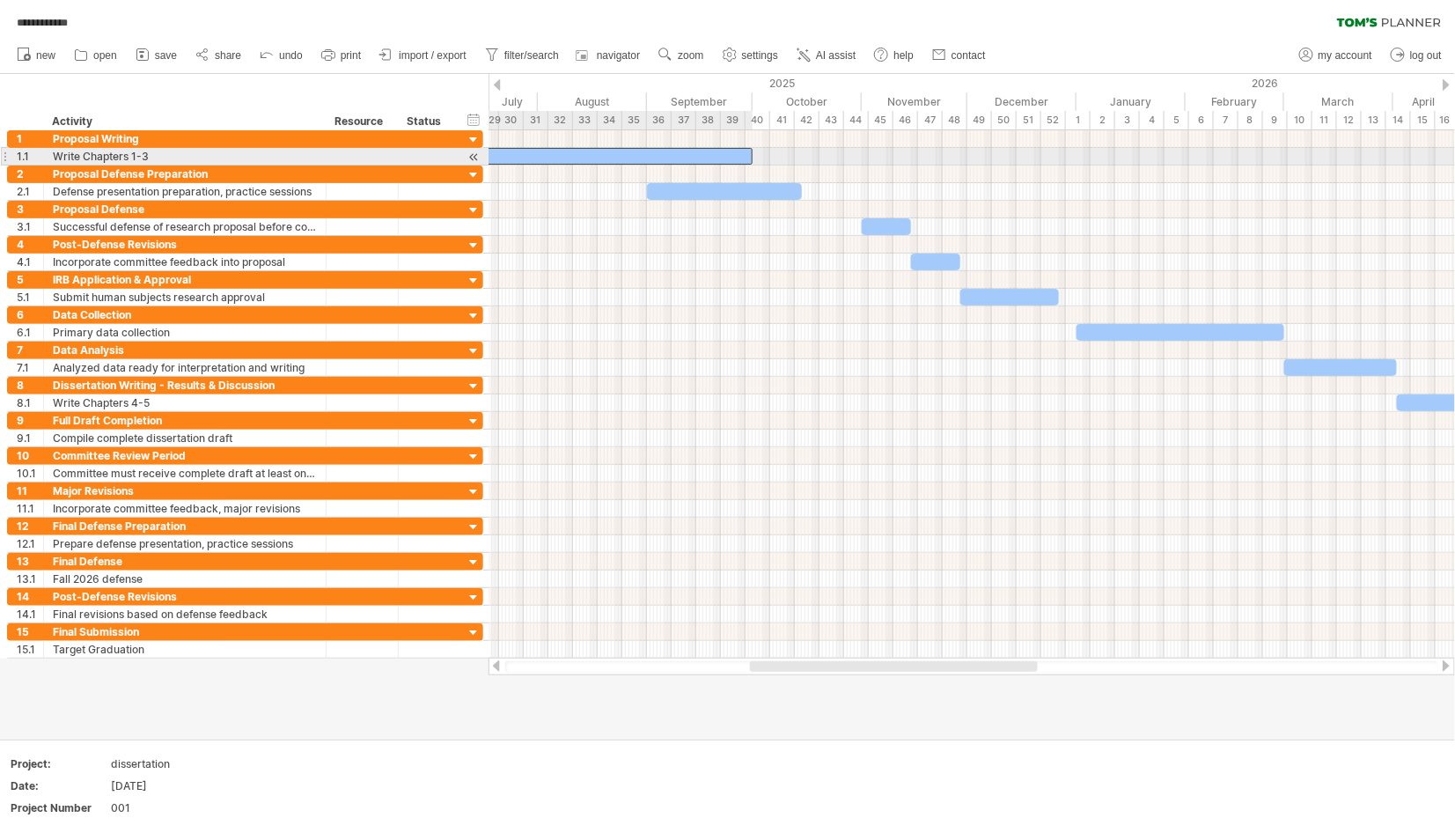
click at [588, 152] on div at bounding box center [430, 156] width 645 height 17
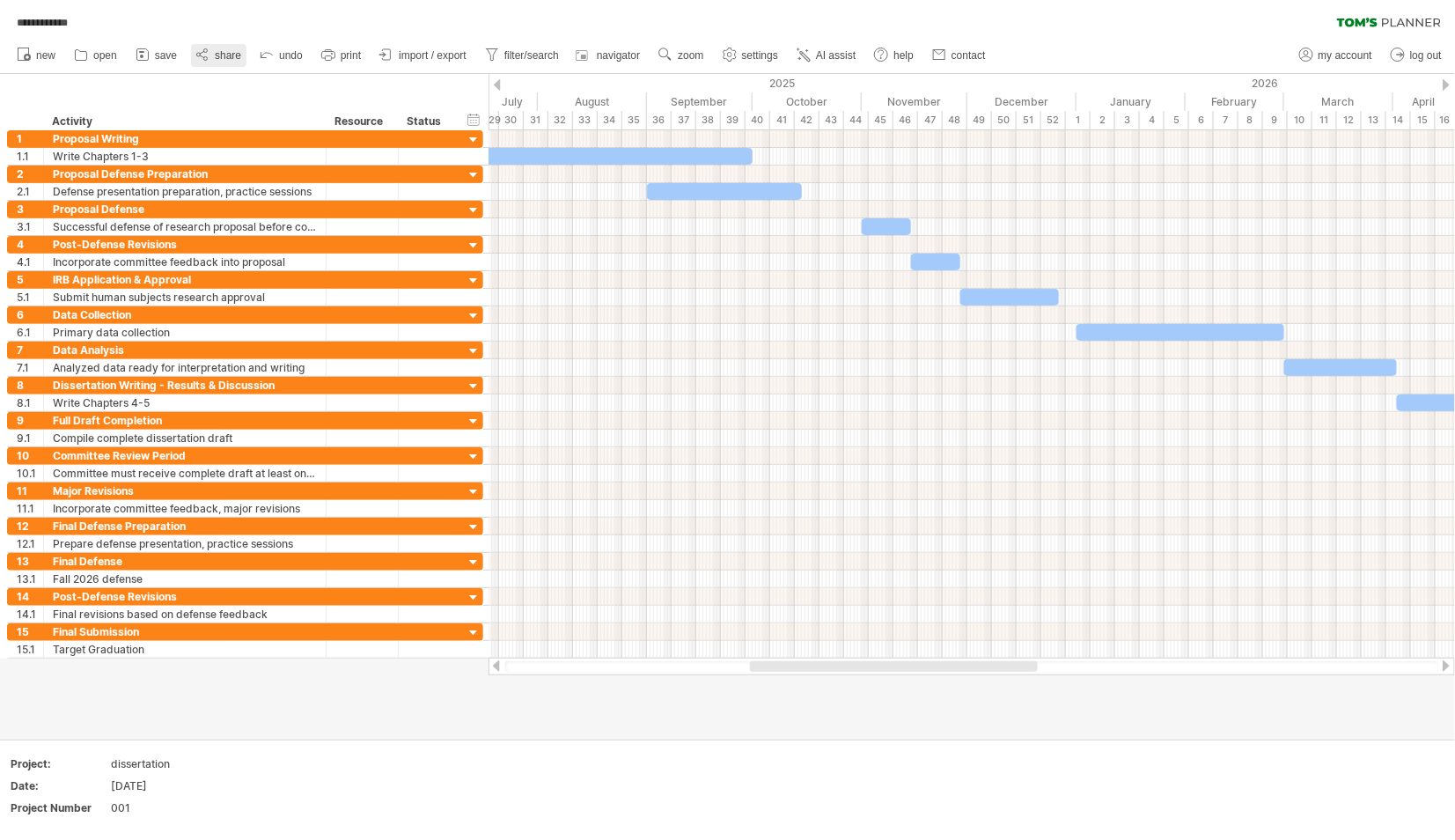
click at [228, 50] on span "share" at bounding box center [228, 55] width 26 height 12
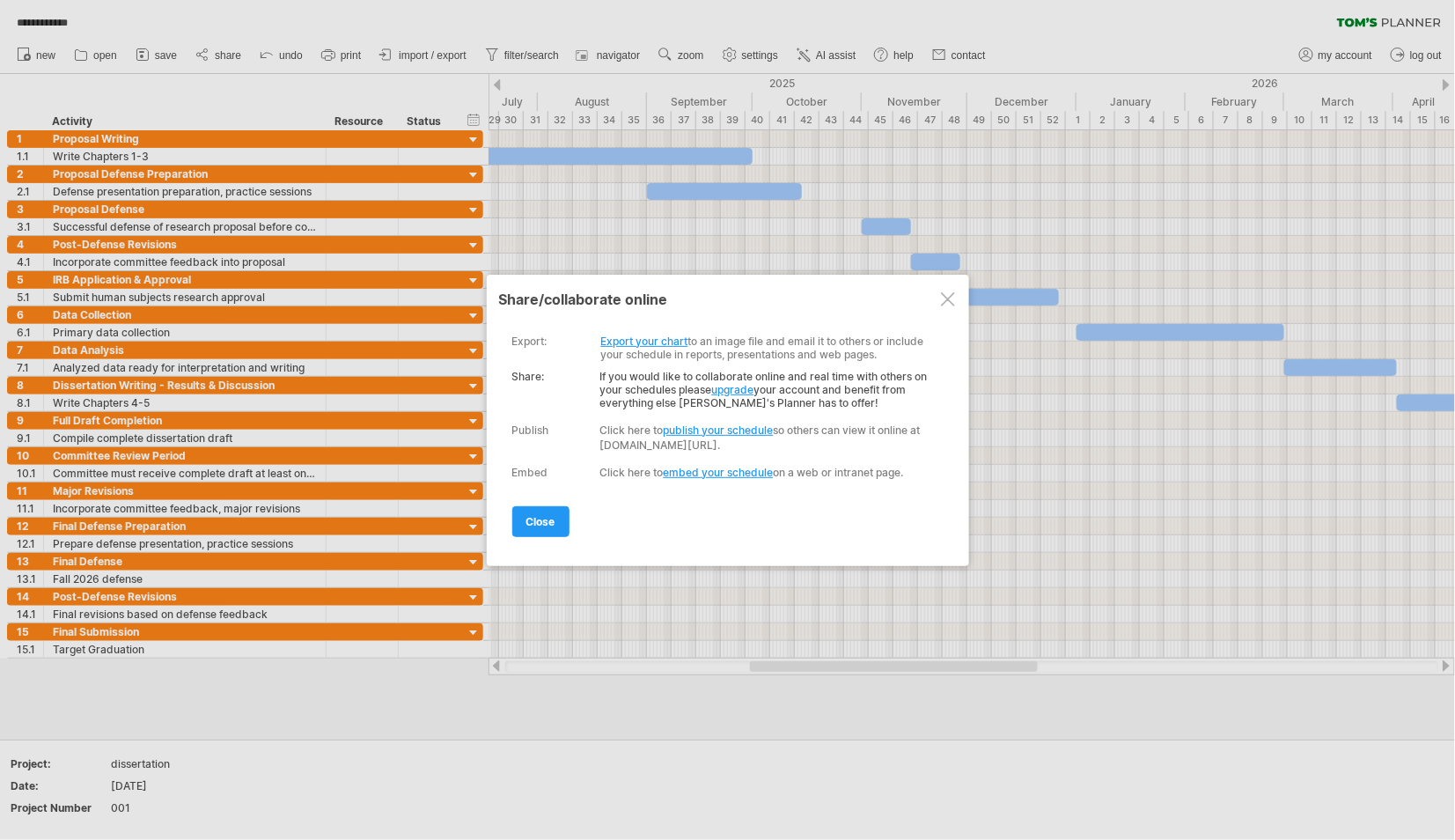
click at [647, 340] on link "Export your chart" at bounding box center [645, 341] width 87 height 13
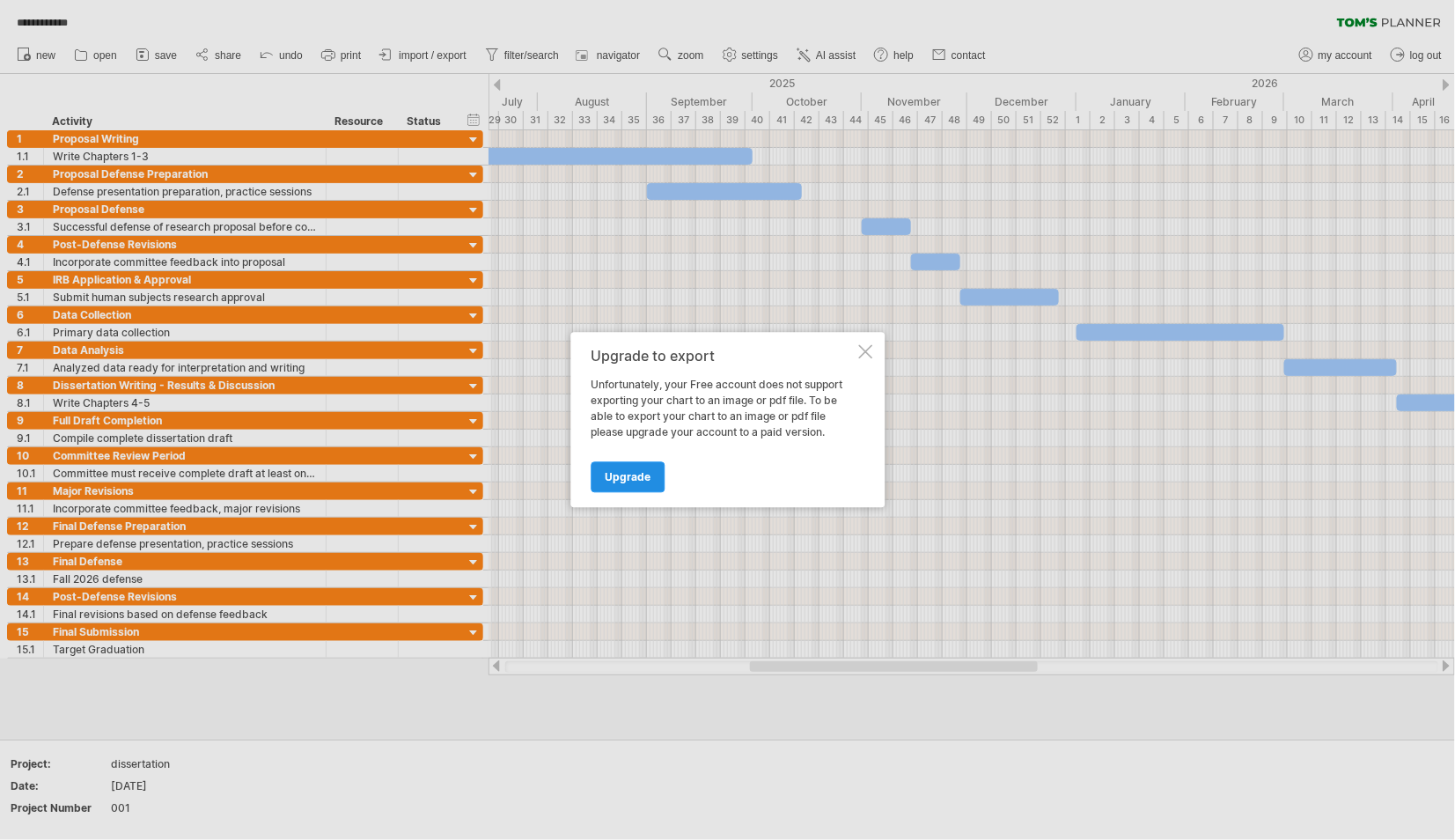
click at [647, 476] on span "Upgrade" at bounding box center [627, 477] width 46 height 13
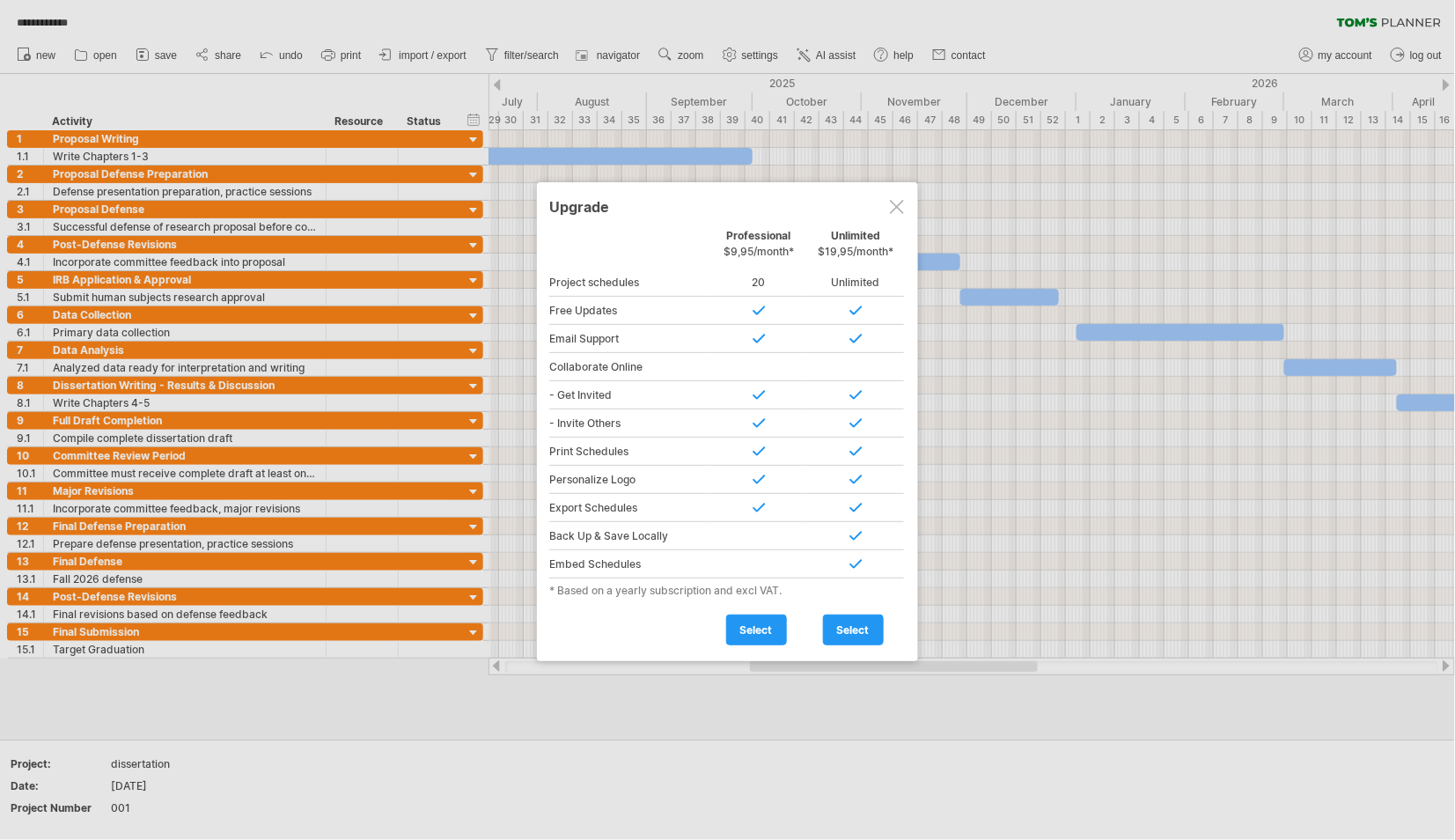
click at [895, 205] on div at bounding box center [896, 207] width 14 height 14
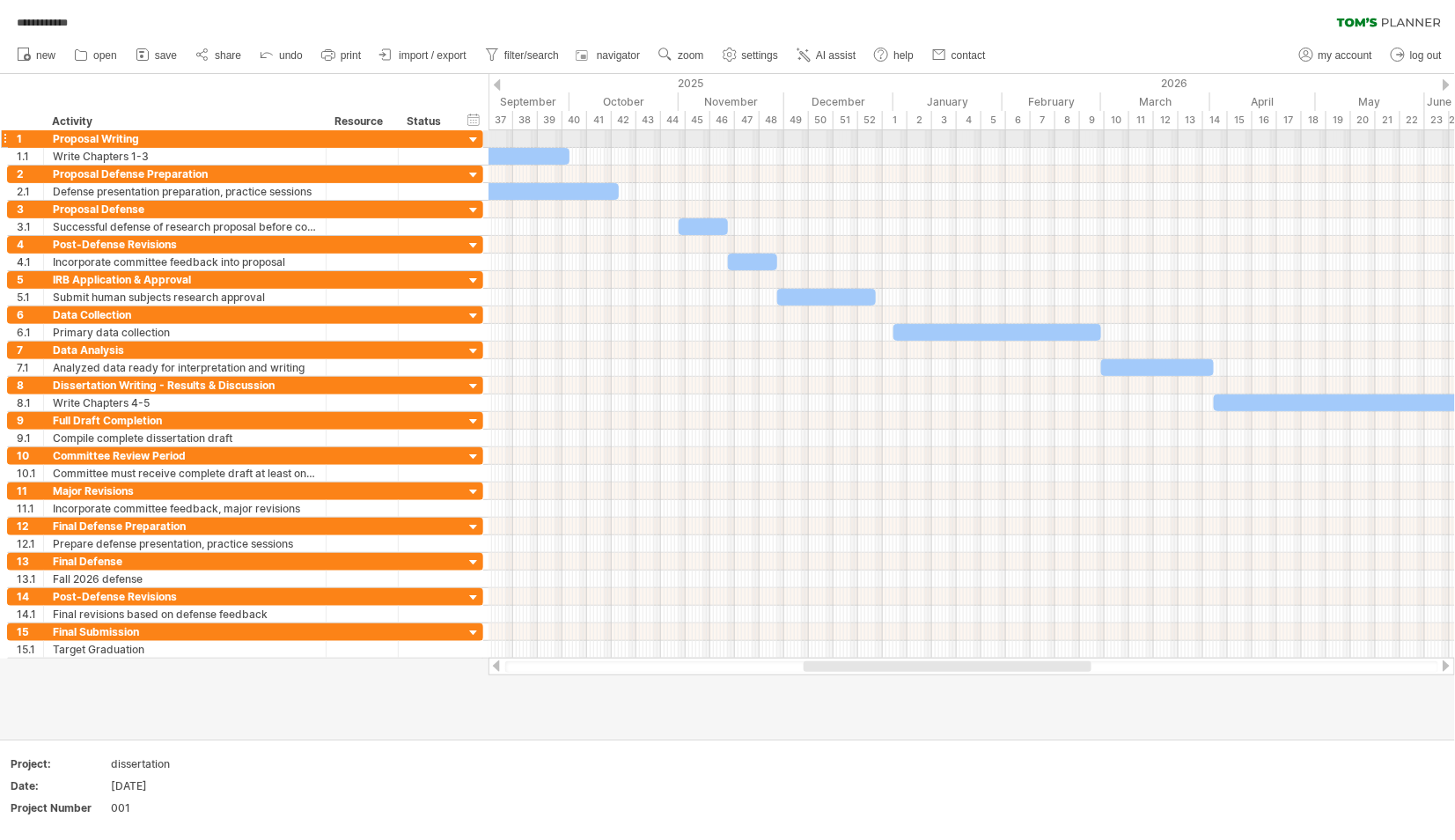
click at [473, 138] on div at bounding box center [474, 140] width 17 height 17
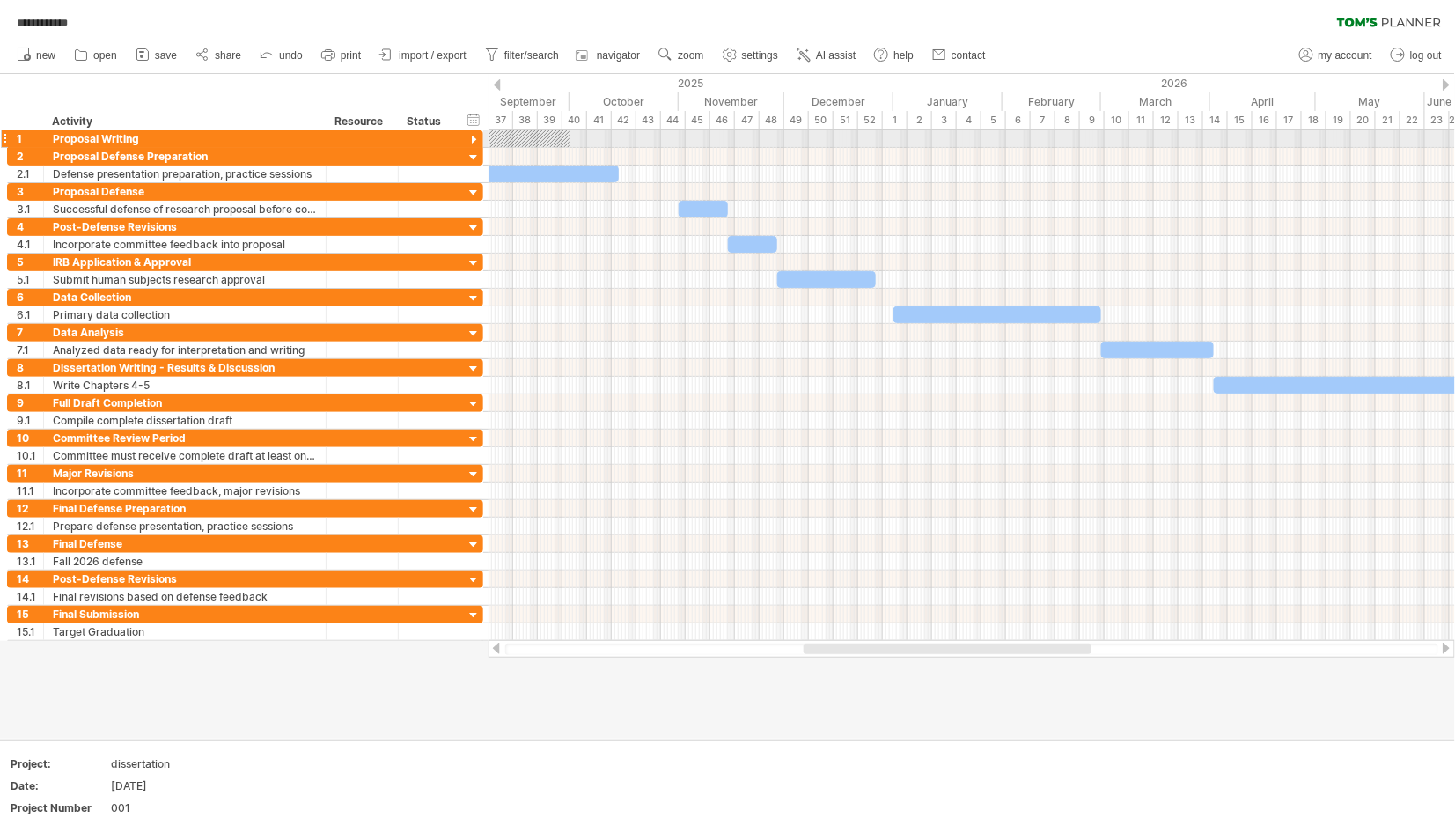
click at [473, 138] on div at bounding box center [474, 140] width 17 height 17
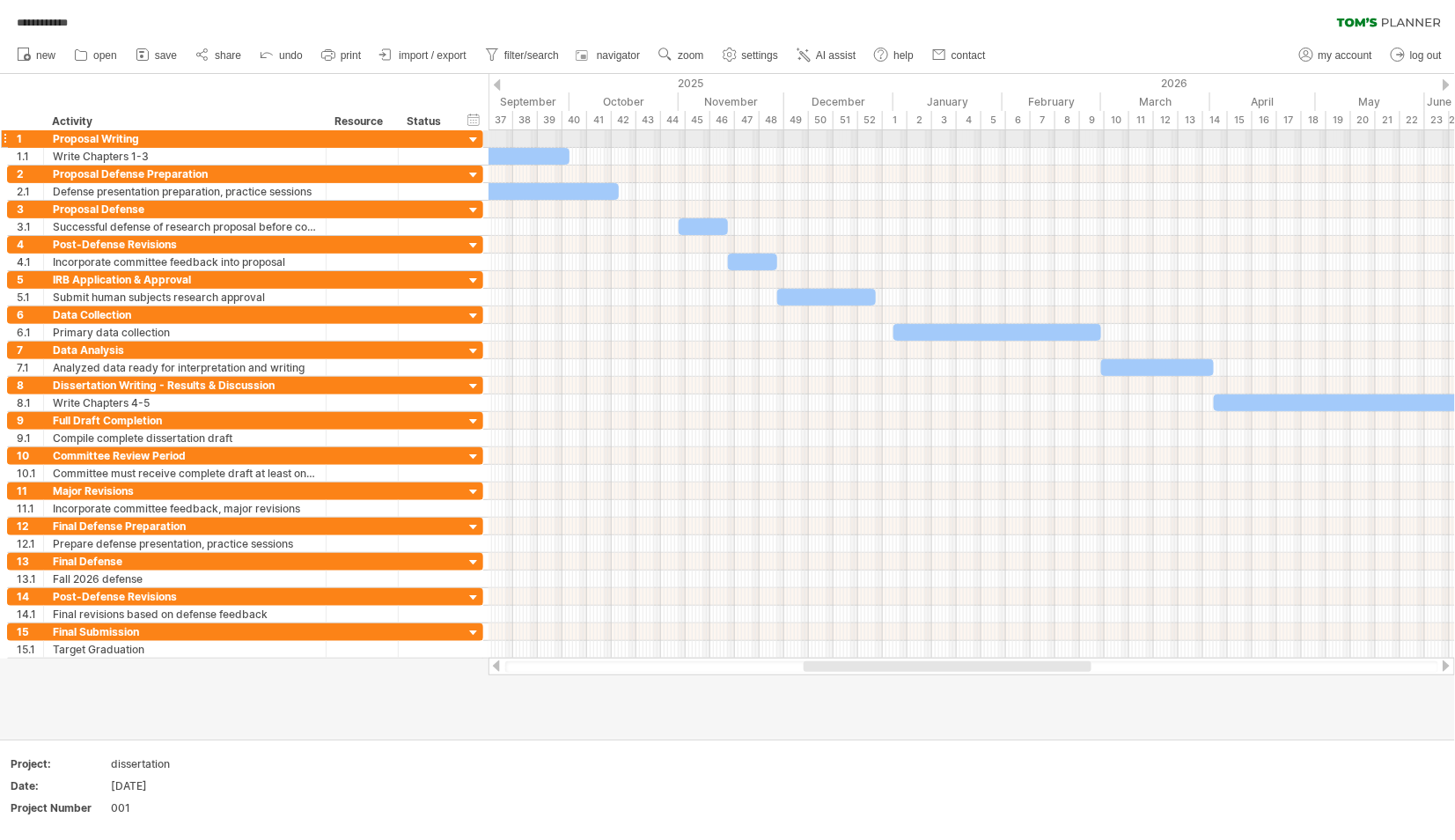
click at [473, 138] on div at bounding box center [474, 140] width 17 height 17
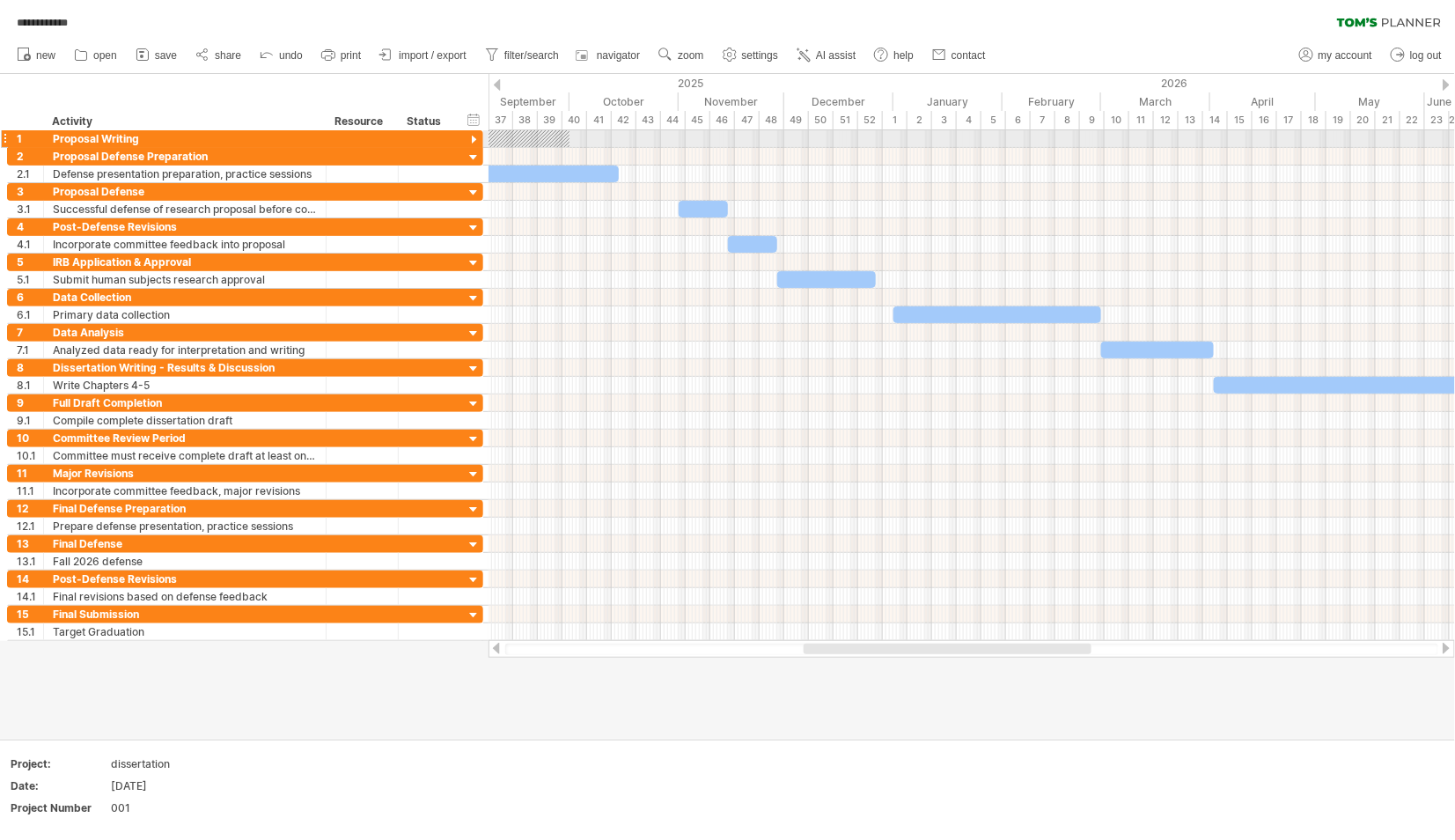
click at [473, 138] on div at bounding box center [474, 140] width 17 height 17
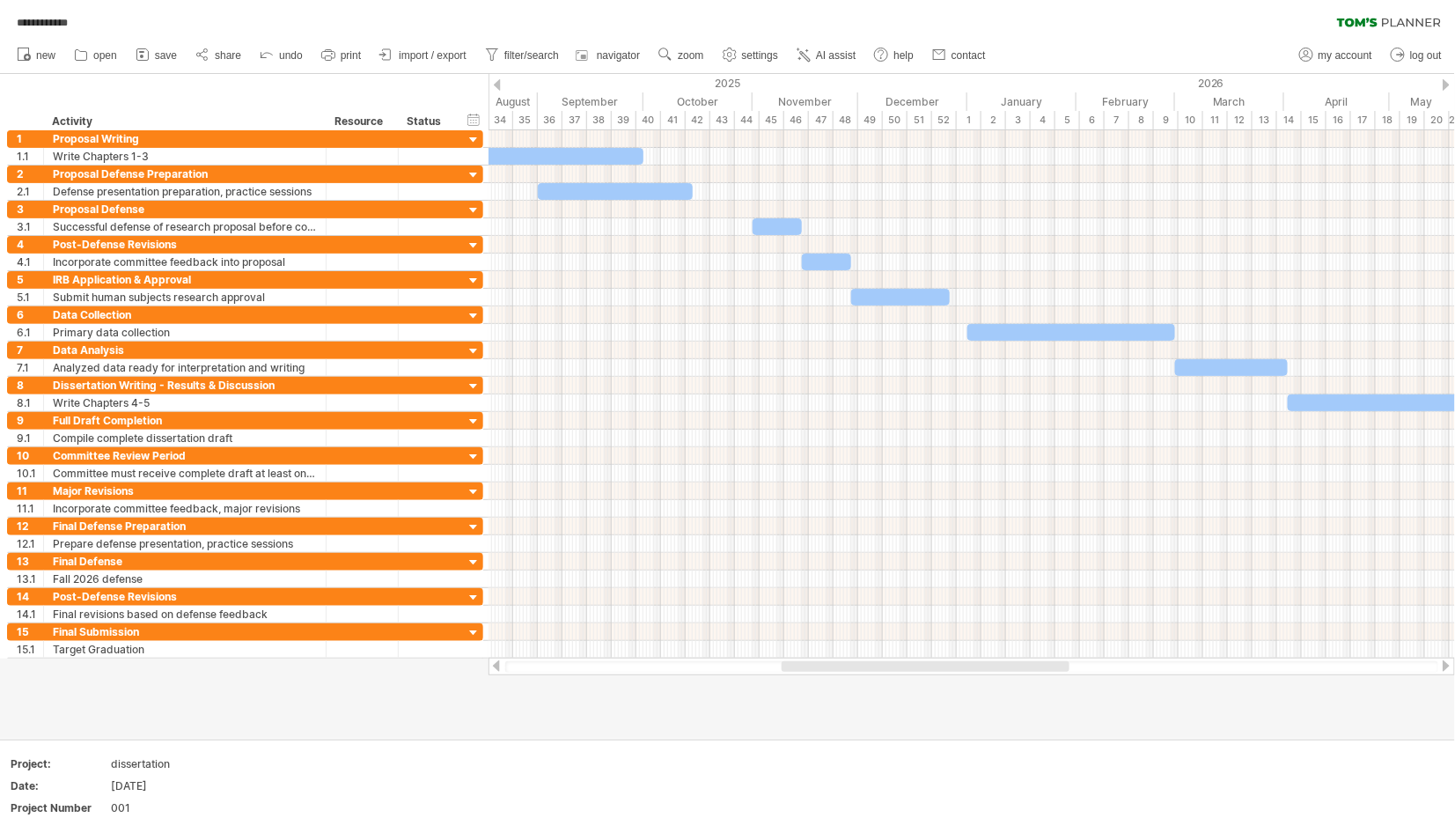
click at [688, 720] on div at bounding box center [727, 406] width 1455 height 664
